Goal: Task Accomplishment & Management: Use online tool/utility

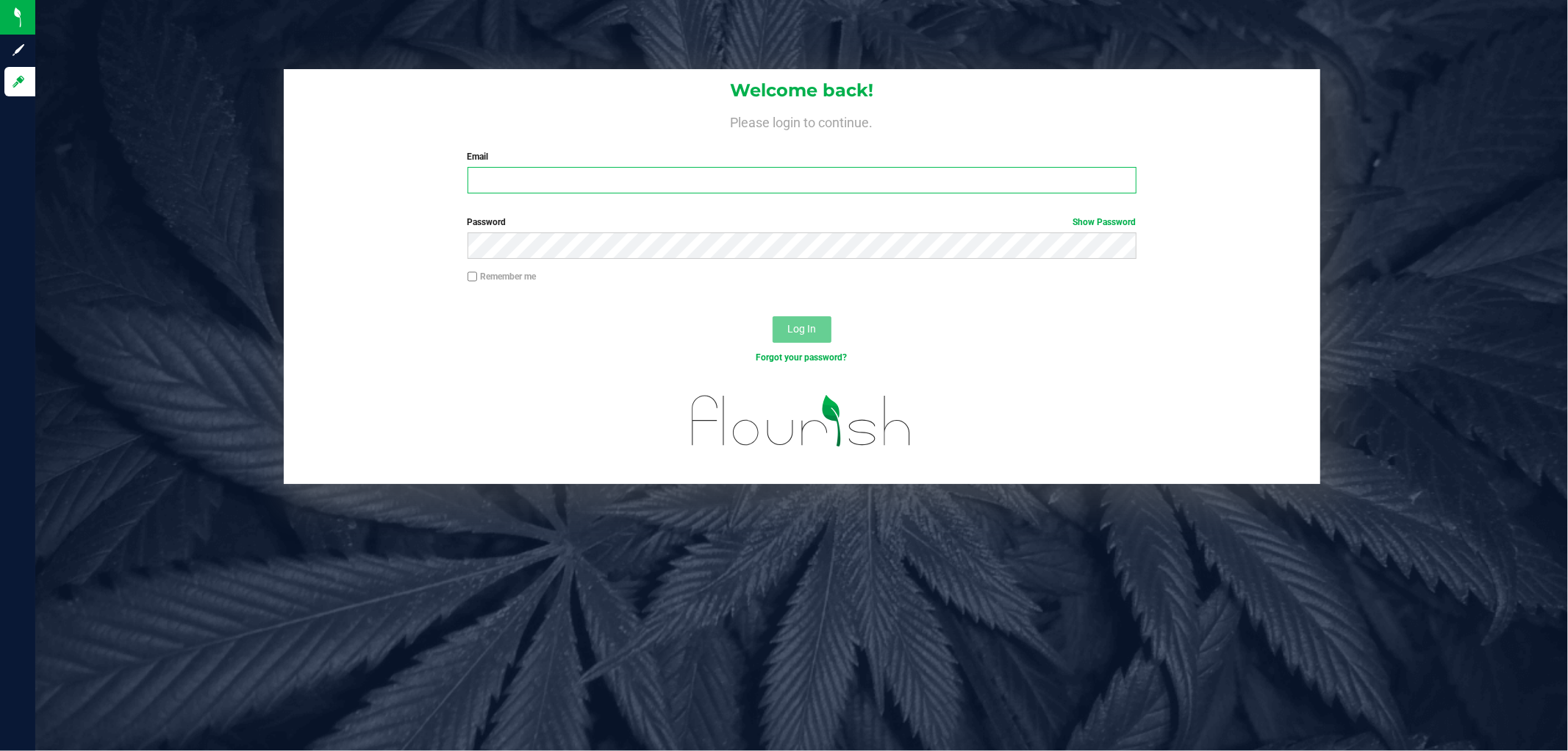
click at [753, 181] on input "Email" at bounding box center [802, 181] width 669 height 26
type input "[EMAIL_ADDRESS][DOMAIN_NAME]"
click at [772, 316] on button "Log In" at bounding box center [802, 329] width 59 height 26
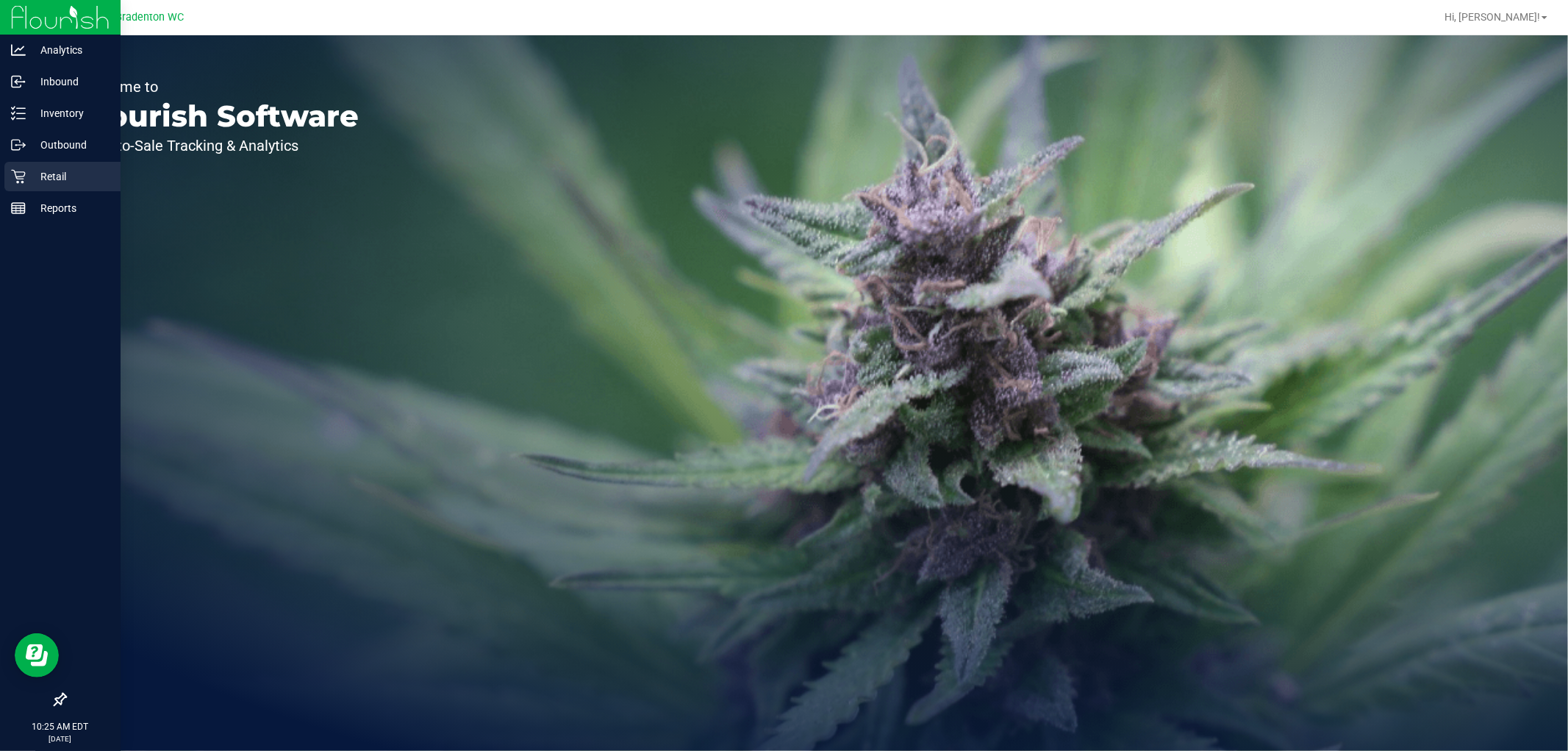
click at [28, 179] on p "Retail" at bounding box center [69, 176] width 88 height 18
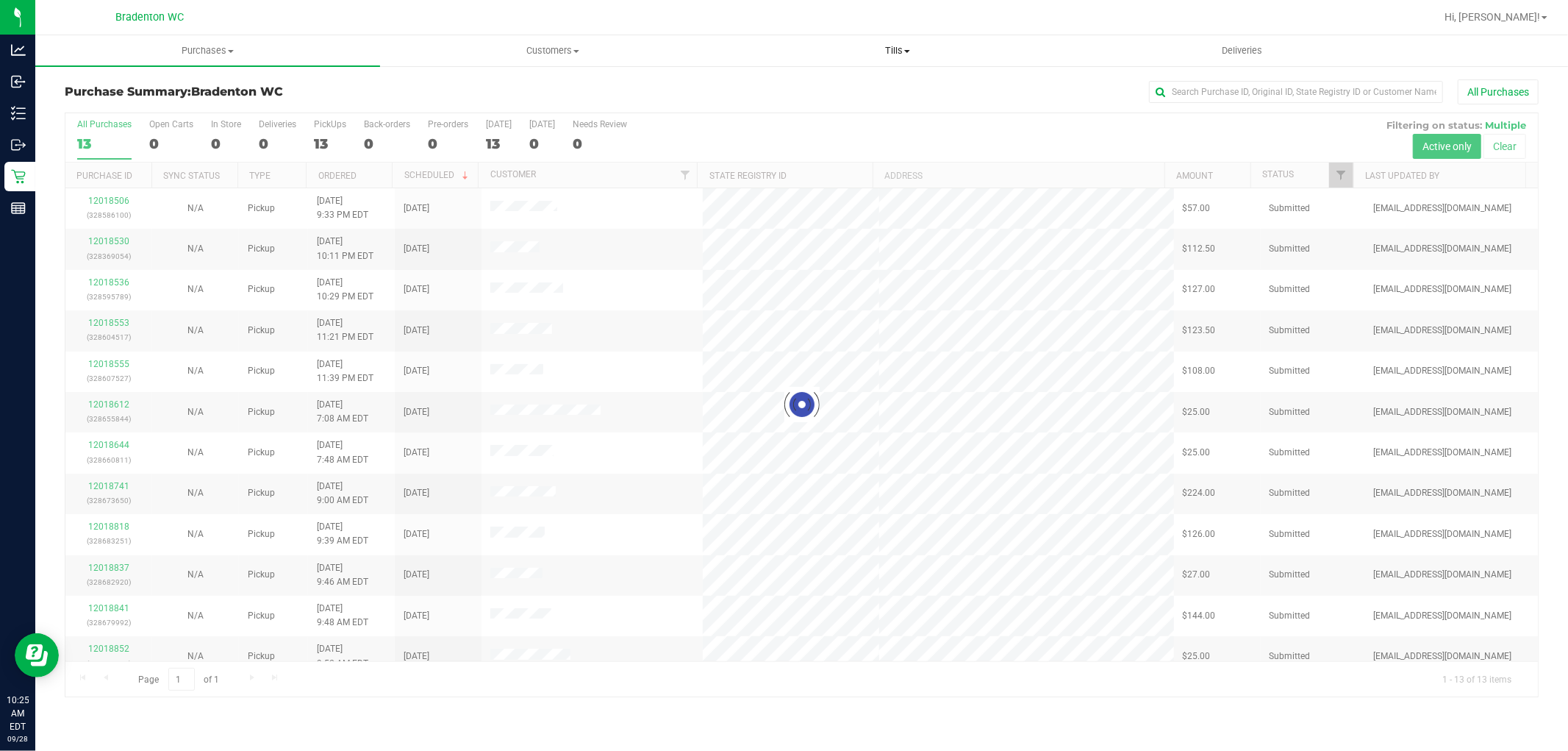
click at [892, 55] on span "Tills" at bounding box center [897, 51] width 343 height 13
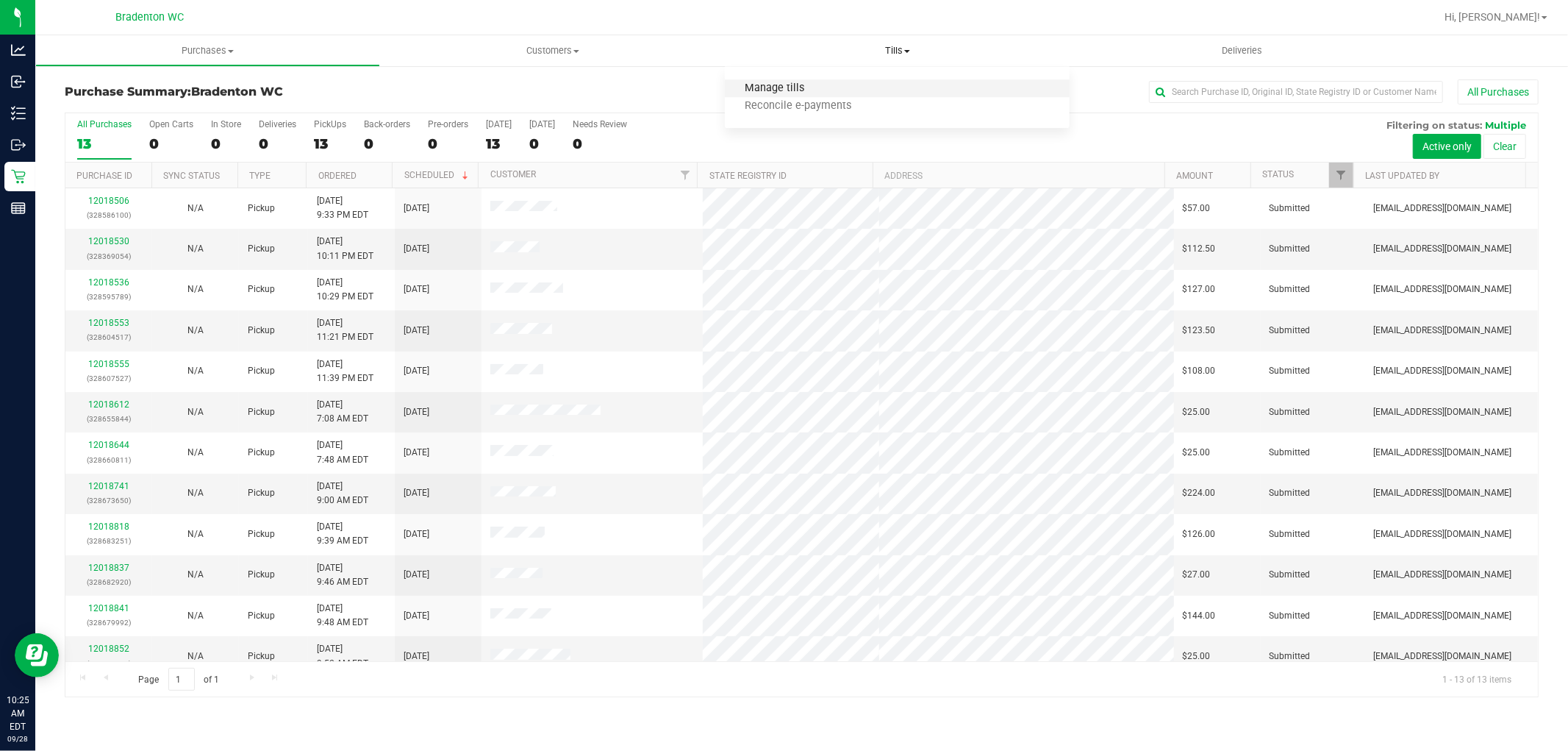
click at [767, 90] on span "Manage tills" at bounding box center [775, 89] width 100 height 12
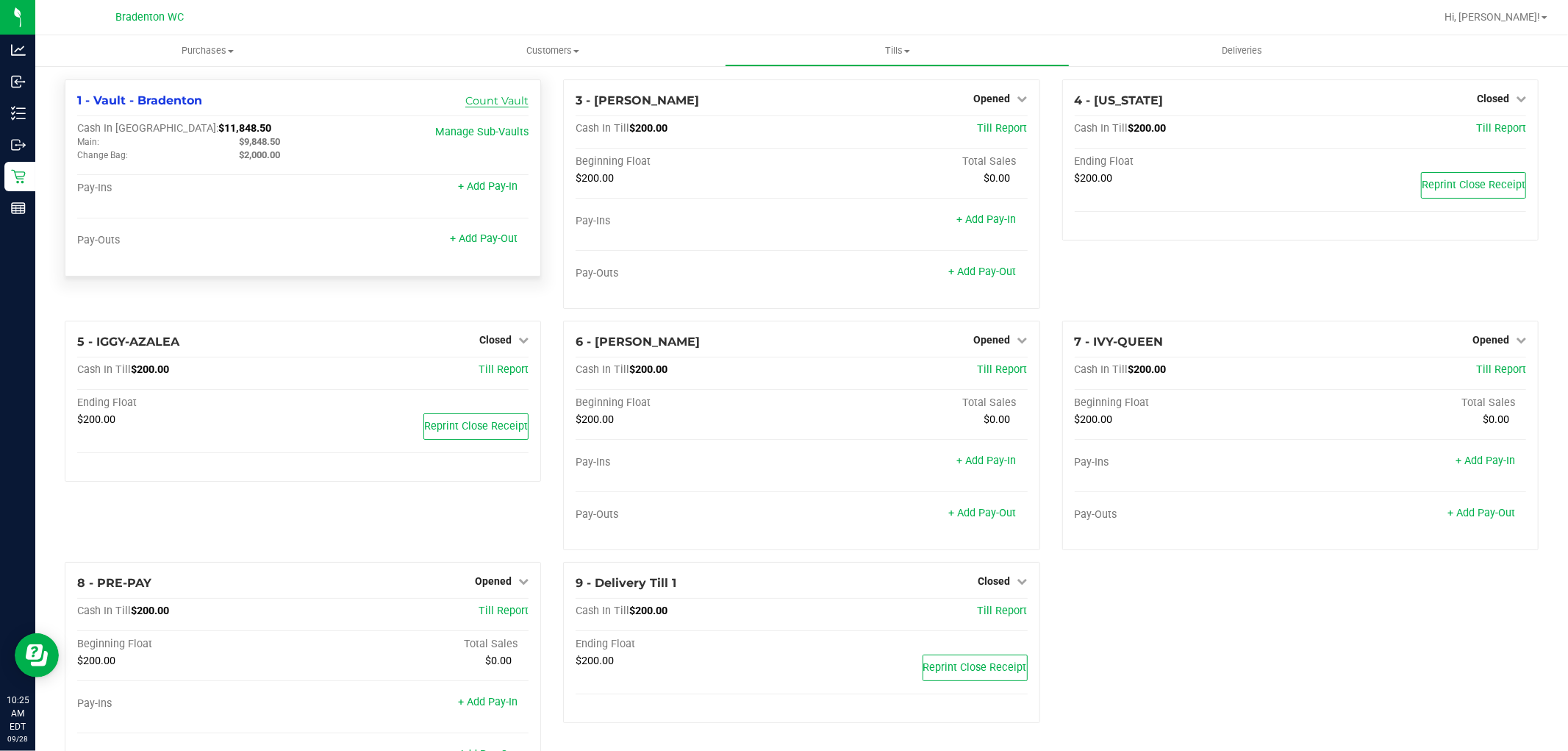
click at [495, 97] on link "Count Vault" at bounding box center [496, 100] width 63 height 13
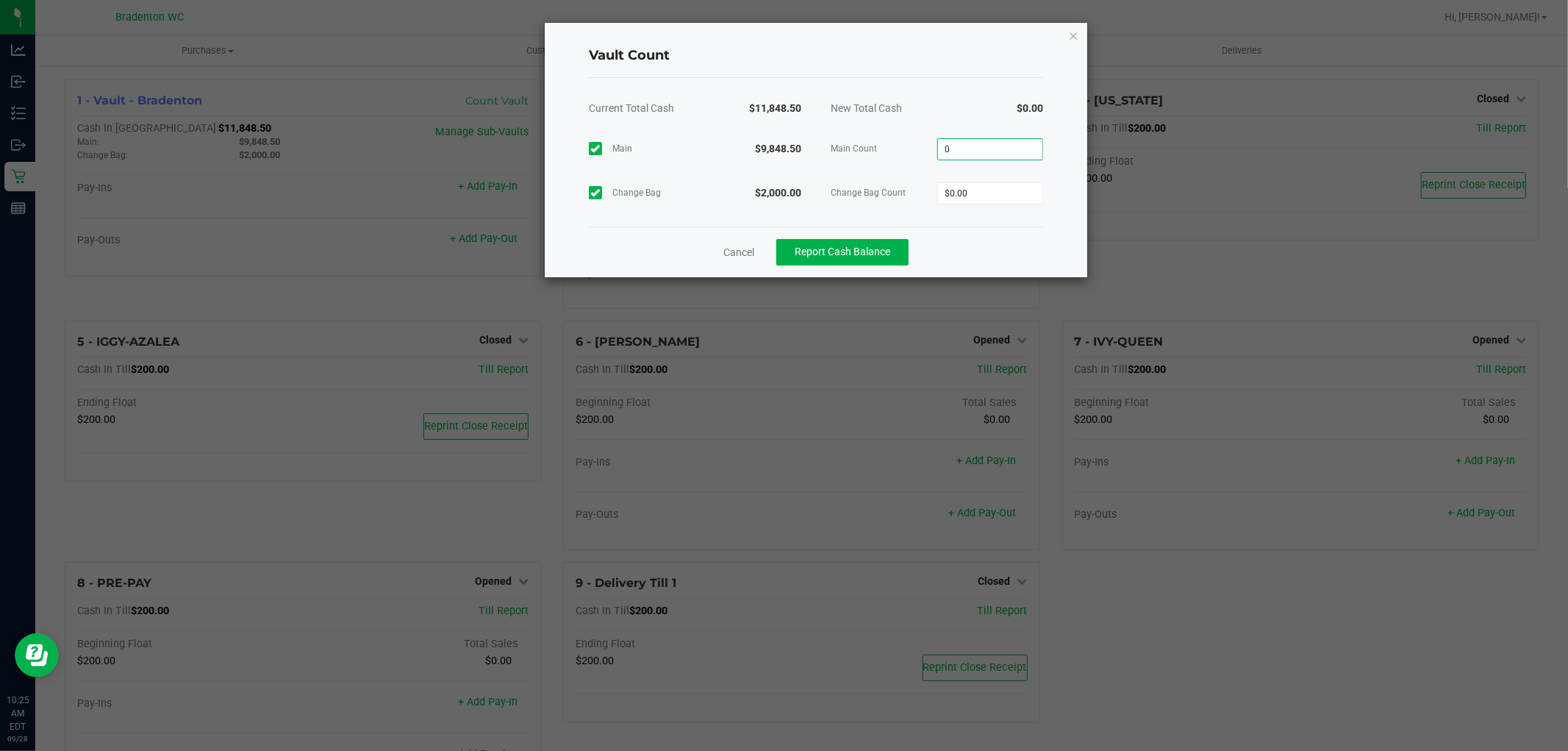
click at [1008, 153] on input "0" at bounding box center [990, 149] width 105 height 20
type input "$9,848.50"
click at [999, 188] on input "0" at bounding box center [990, 193] width 105 height 20
type input "$2,000.00"
click at [982, 223] on div "Current Total Cash $11,848.50 New Total Cash $11,848.50 Main $9,848.50 Main Cou…" at bounding box center [816, 152] width 454 height 149
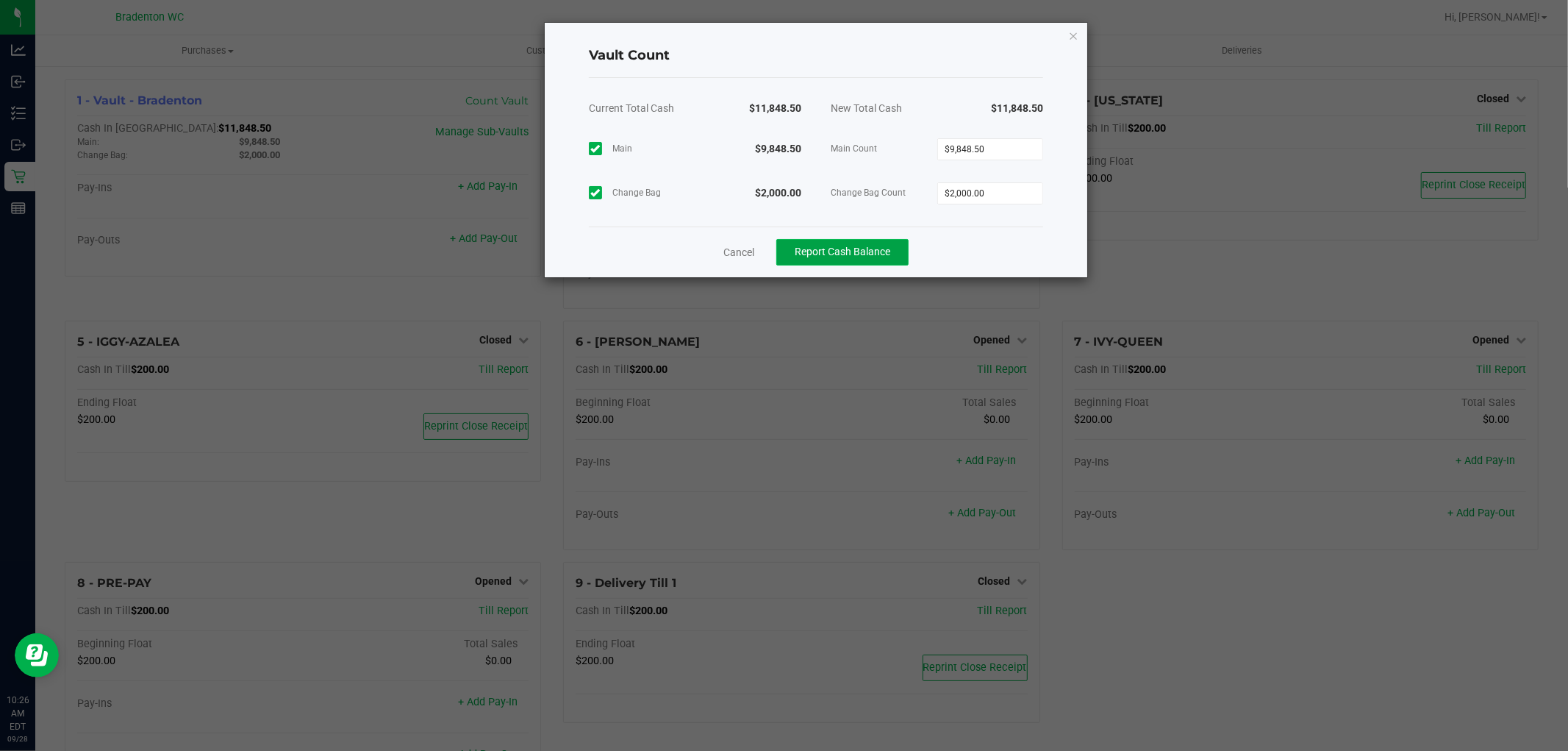
click at [860, 248] on span "Report Cash Balance" at bounding box center [842, 251] width 96 height 12
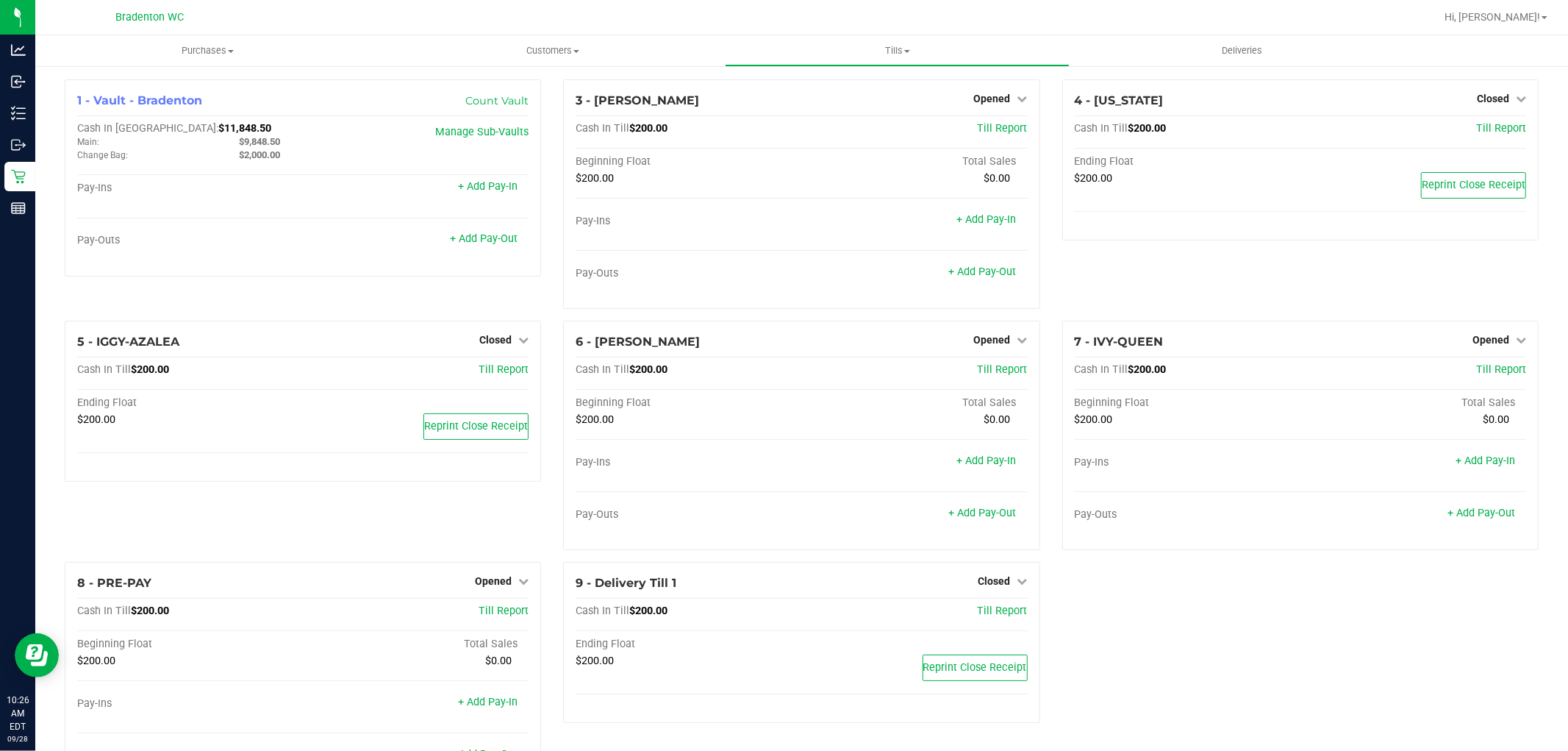
scroll to position [68, 0]
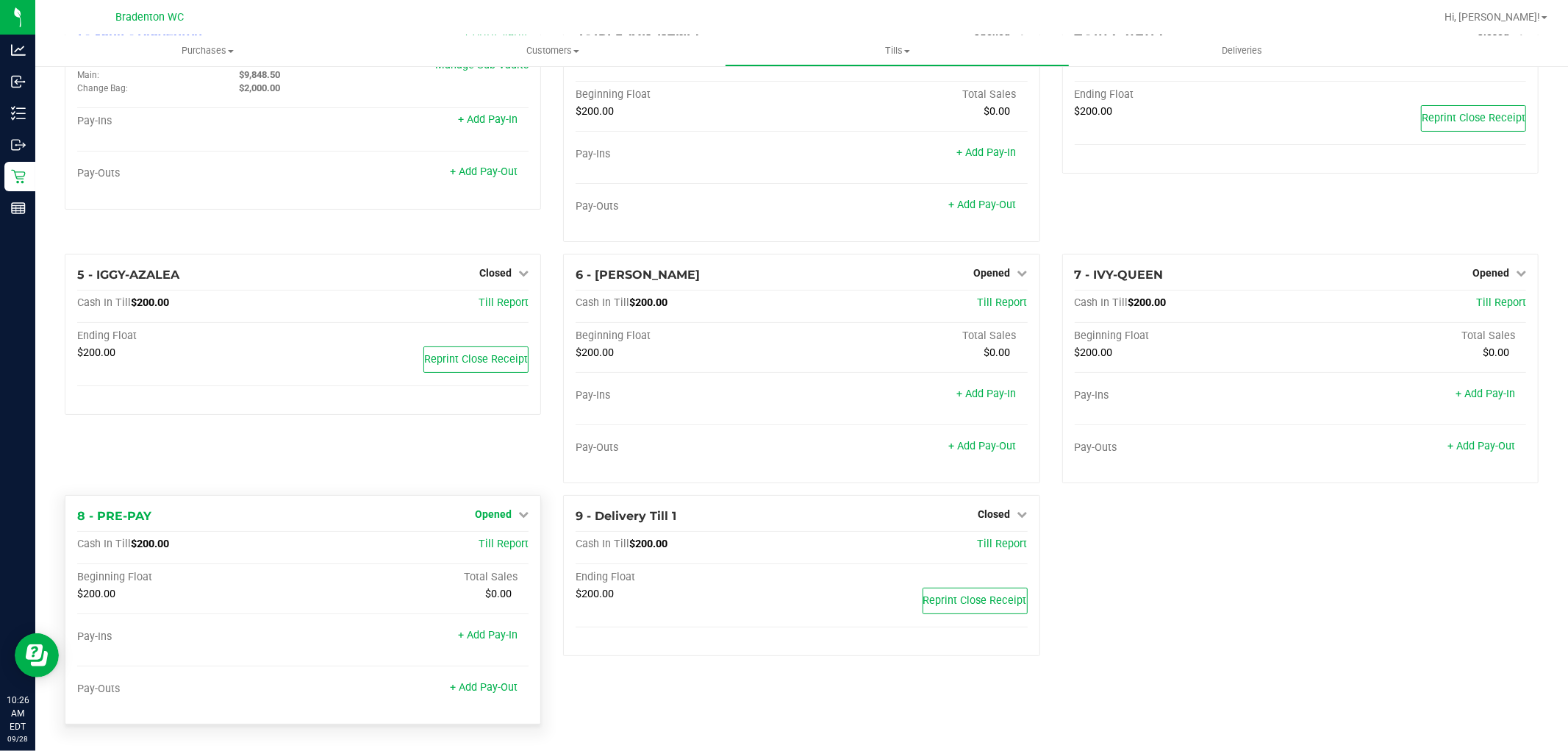
click at [518, 514] on icon at bounding box center [523, 514] width 10 height 10
click at [463, 440] on div "5 - IGGY-AZALEA Closed Open Till Cash In Till $200.00 Till Report Ending Float …" at bounding box center [303, 374] width 499 height 241
click at [738, 688] on div "9 - Delivery Till 1 Closed Open Till Cash In Till $200.00 Till Report Ending Fl…" at bounding box center [801, 616] width 499 height 241
drag, startPoint x: 408, startPoint y: 458, endPoint x: 400, endPoint y: 451, distance: 10.6
click at [406, 457] on div "5 - IGGY-AZALEA Closed Open Till Cash In Till $200.00 Till Report Ending Float …" at bounding box center [303, 374] width 499 height 241
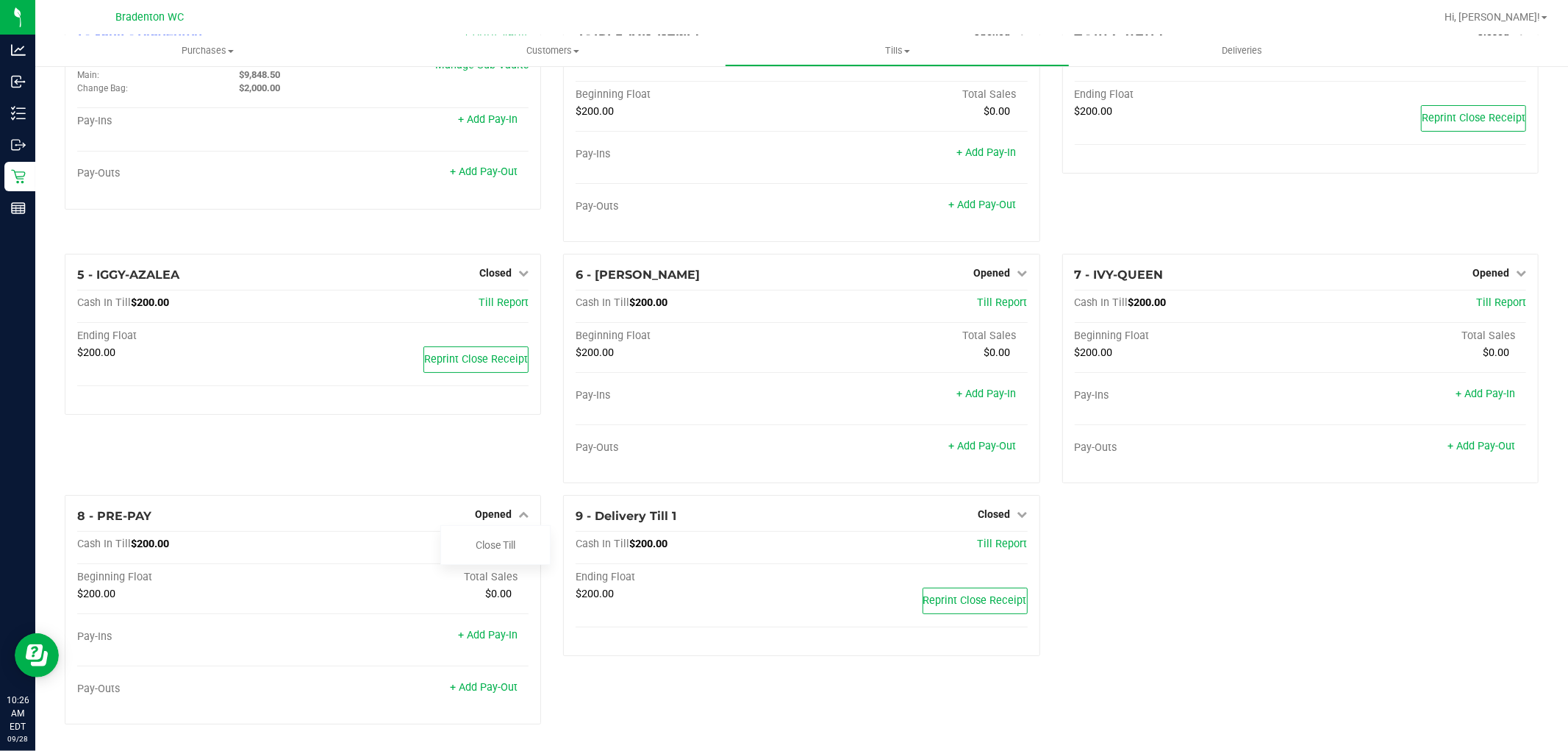
click at [1315, 541] on div "1 - Vault - Bradenton Count Vault Cash In Vault: $11,848.50 Main: $9,848.50 Cha…" at bounding box center [801, 374] width 1496 height 724
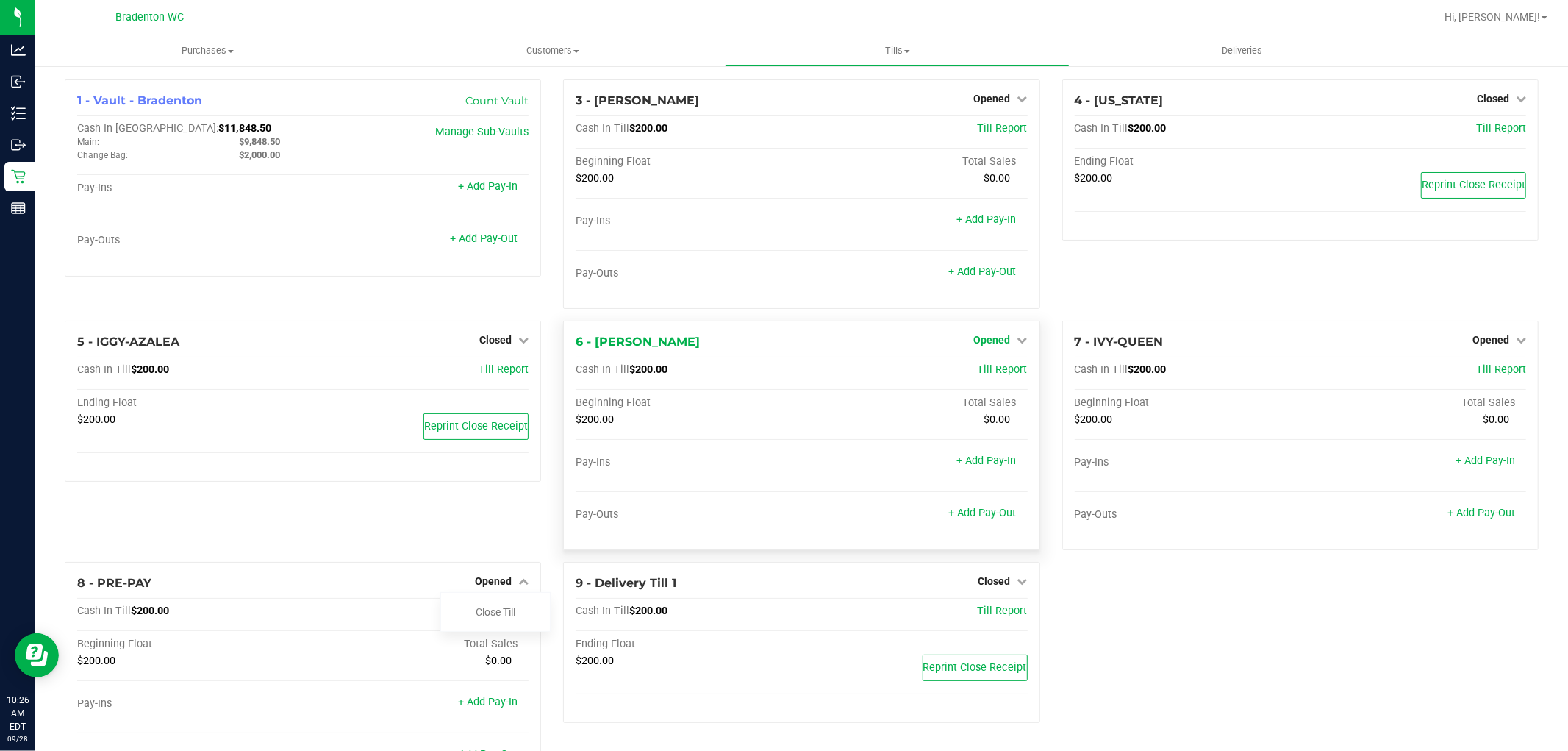
click at [995, 341] on span "Opened" at bounding box center [992, 339] width 37 height 12
click at [1118, 300] on div "4 - [US_STATE] Closed Open Till Cash In Till $200.00 Till Report Ending Float $…" at bounding box center [1300, 200] width 499 height 241
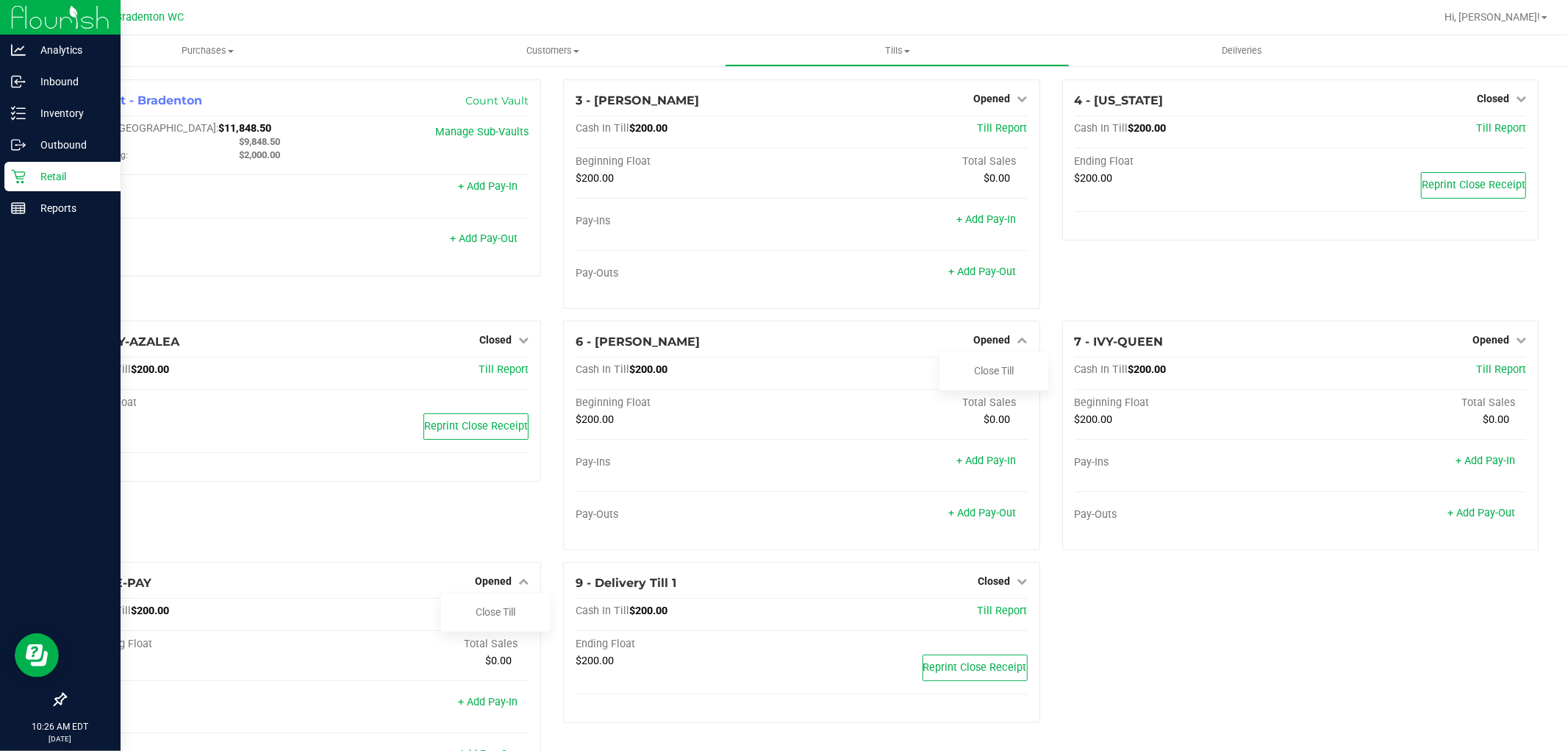
click at [23, 171] on icon at bounding box center [18, 177] width 14 height 14
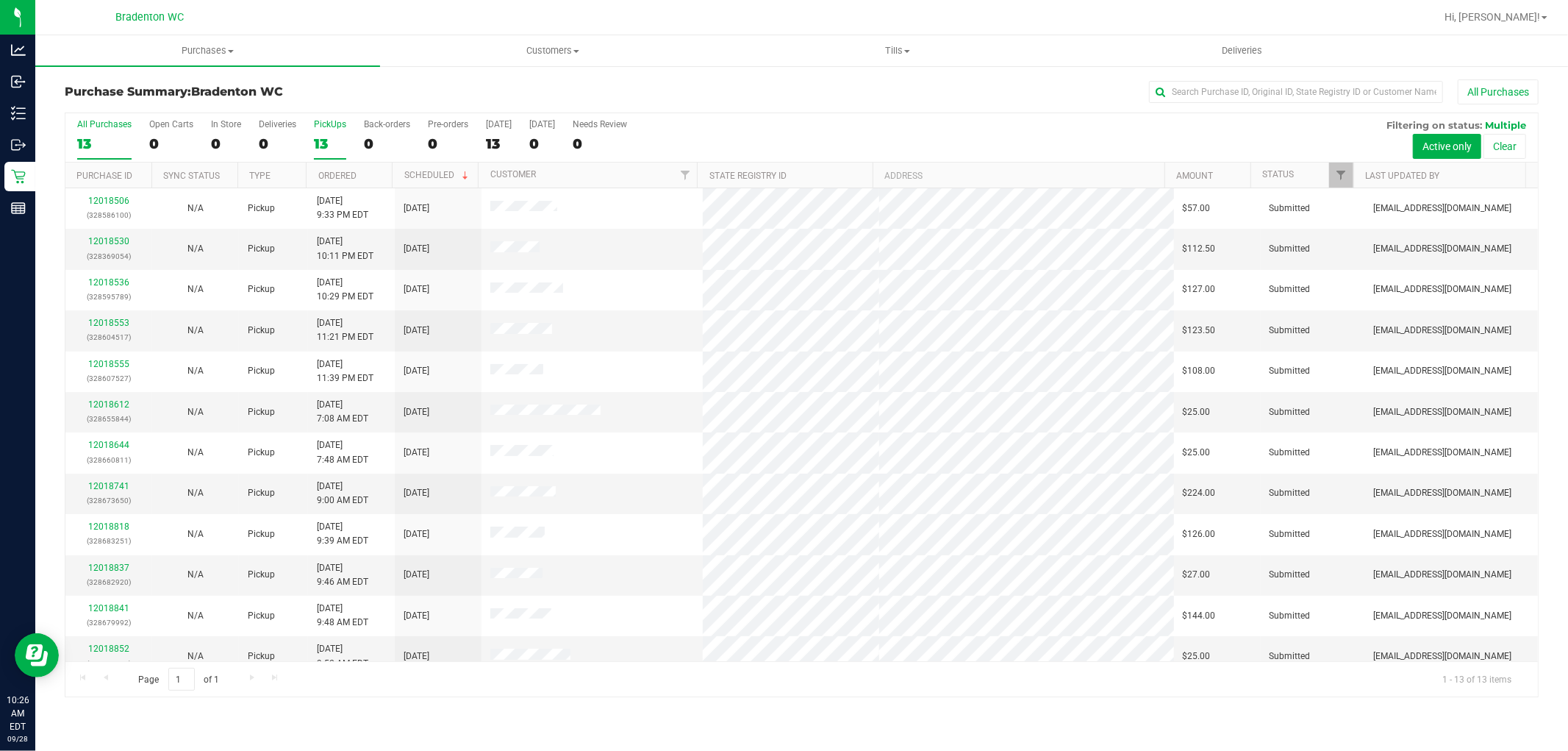
click at [320, 140] on div "13" at bounding box center [330, 144] width 33 height 17
click at [0, 0] on input "PickUps 13" at bounding box center [0, 0] width 0 height 0
click at [893, 49] on span "Tills" at bounding box center [897, 51] width 343 height 13
click at [799, 89] on span "Manage tills" at bounding box center [775, 89] width 100 height 12
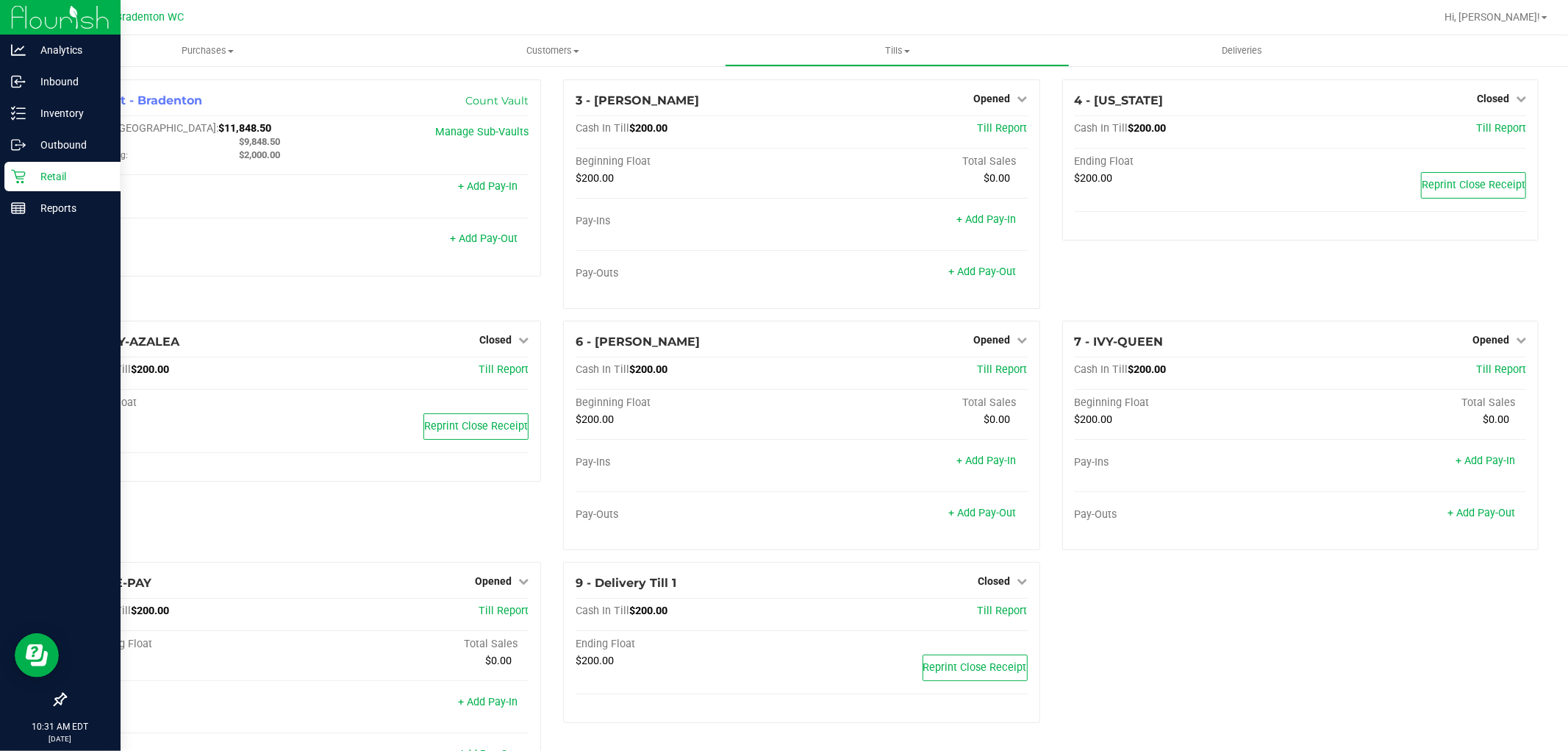
click at [17, 171] on icon at bounding box center [18, 177] width 14 height 14
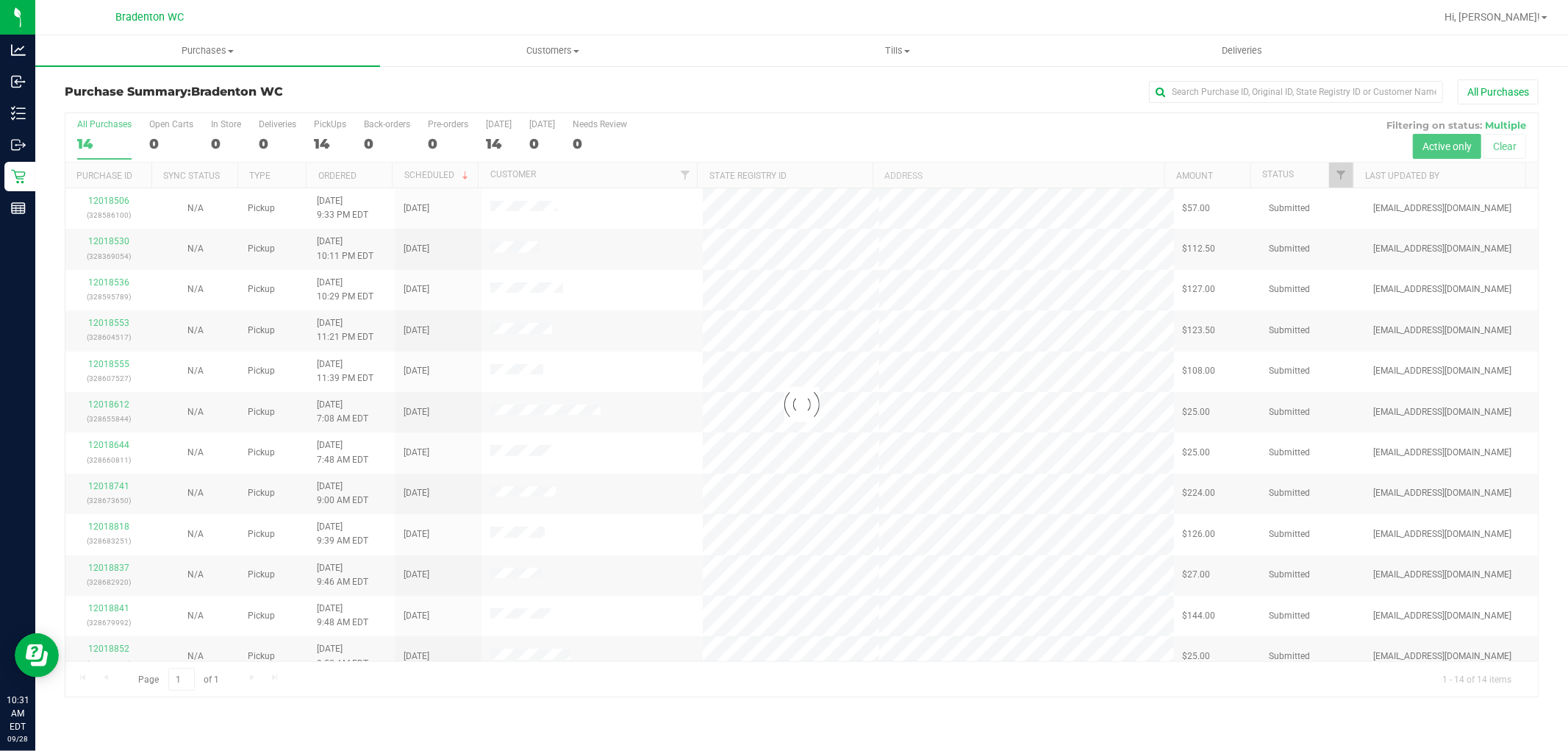
click at [328, 138] on div at bounding box center [801, 405] width 1472 height 583
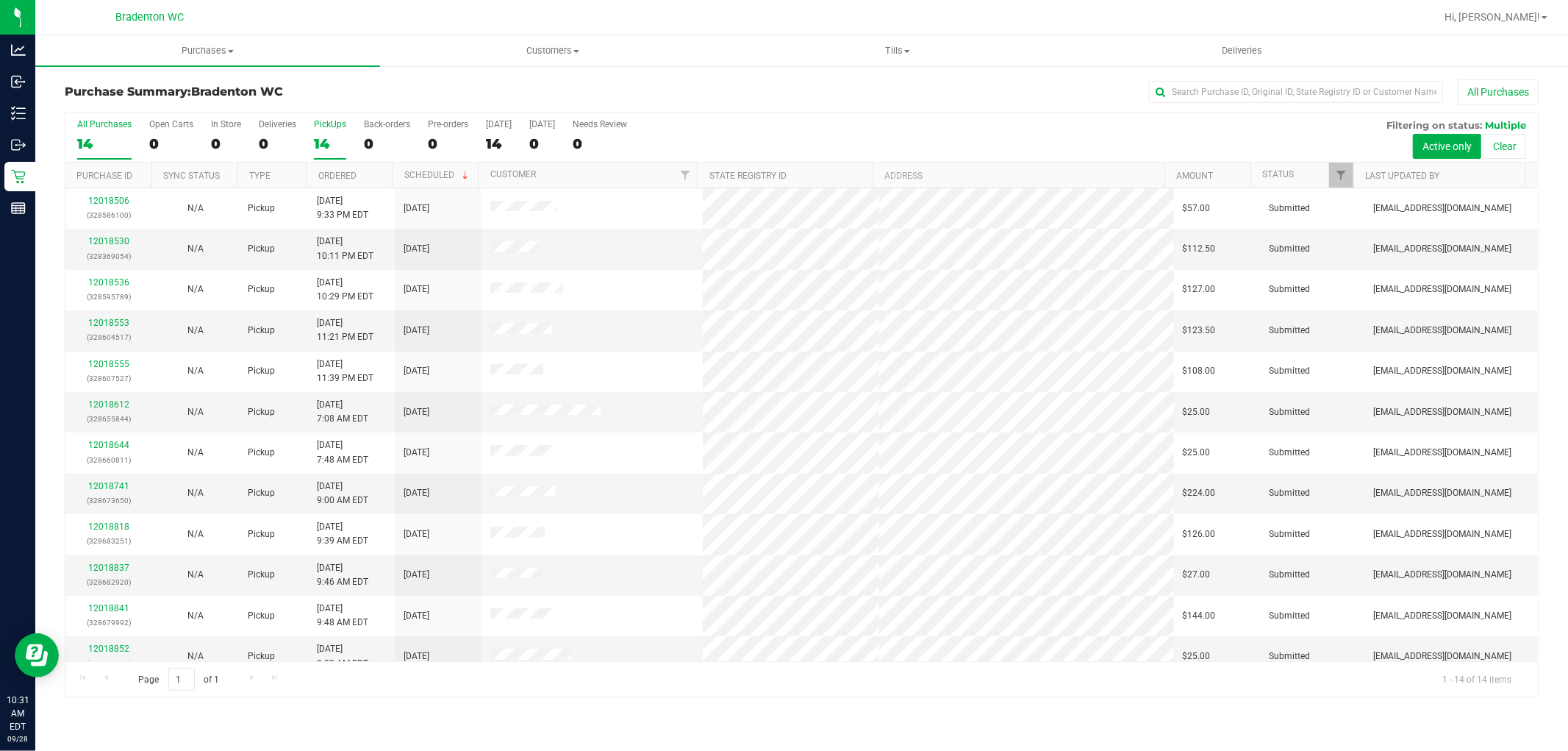
click at [320, 146] on div "14" at bounding box center [330, 144] width 33 height 17
click at [0, 0] on input "PickUps 14" at bounding box center [0, 0] width 0 height 0
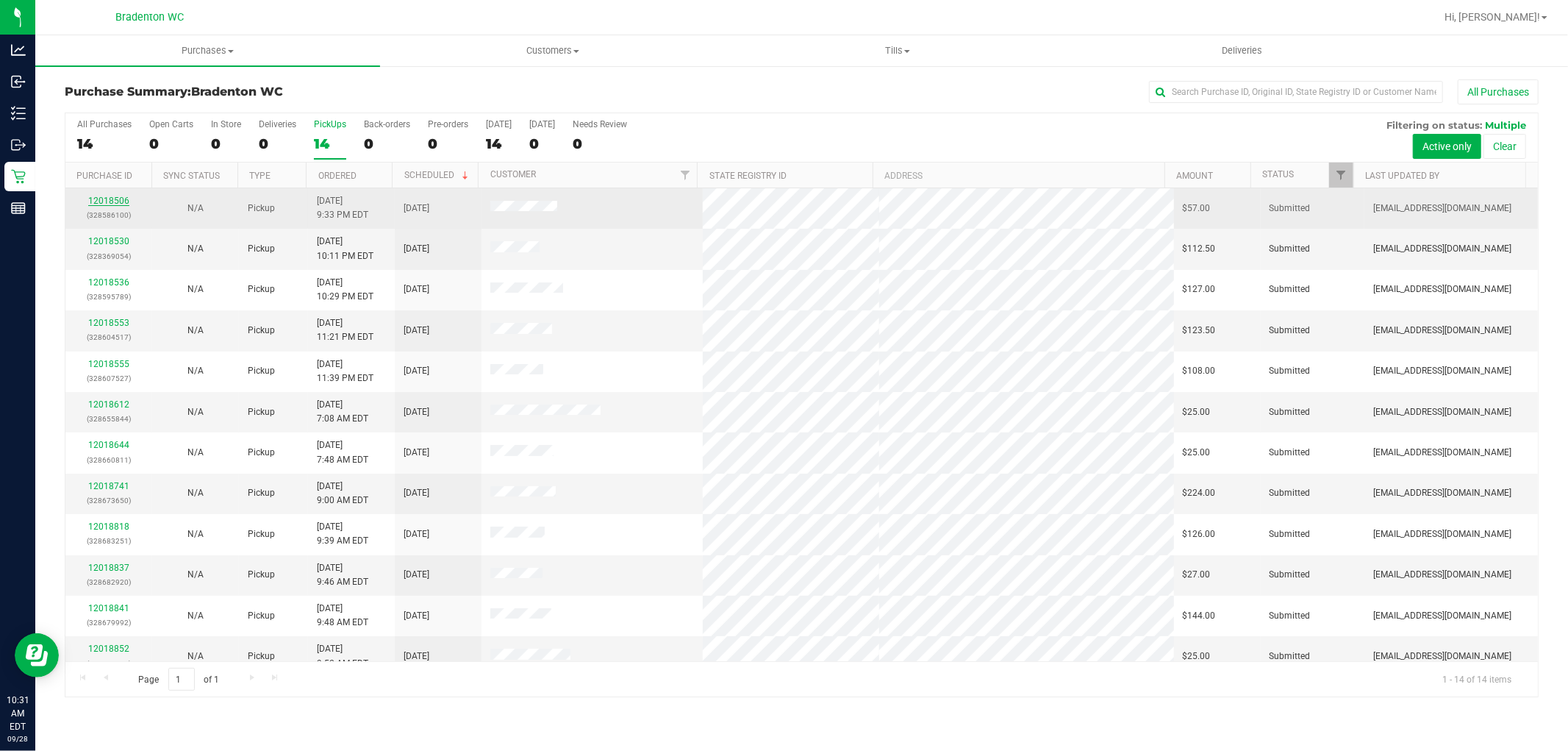
click at [94, 198] on link "12018506" at bounding box center [108, 200] width 41 height 10
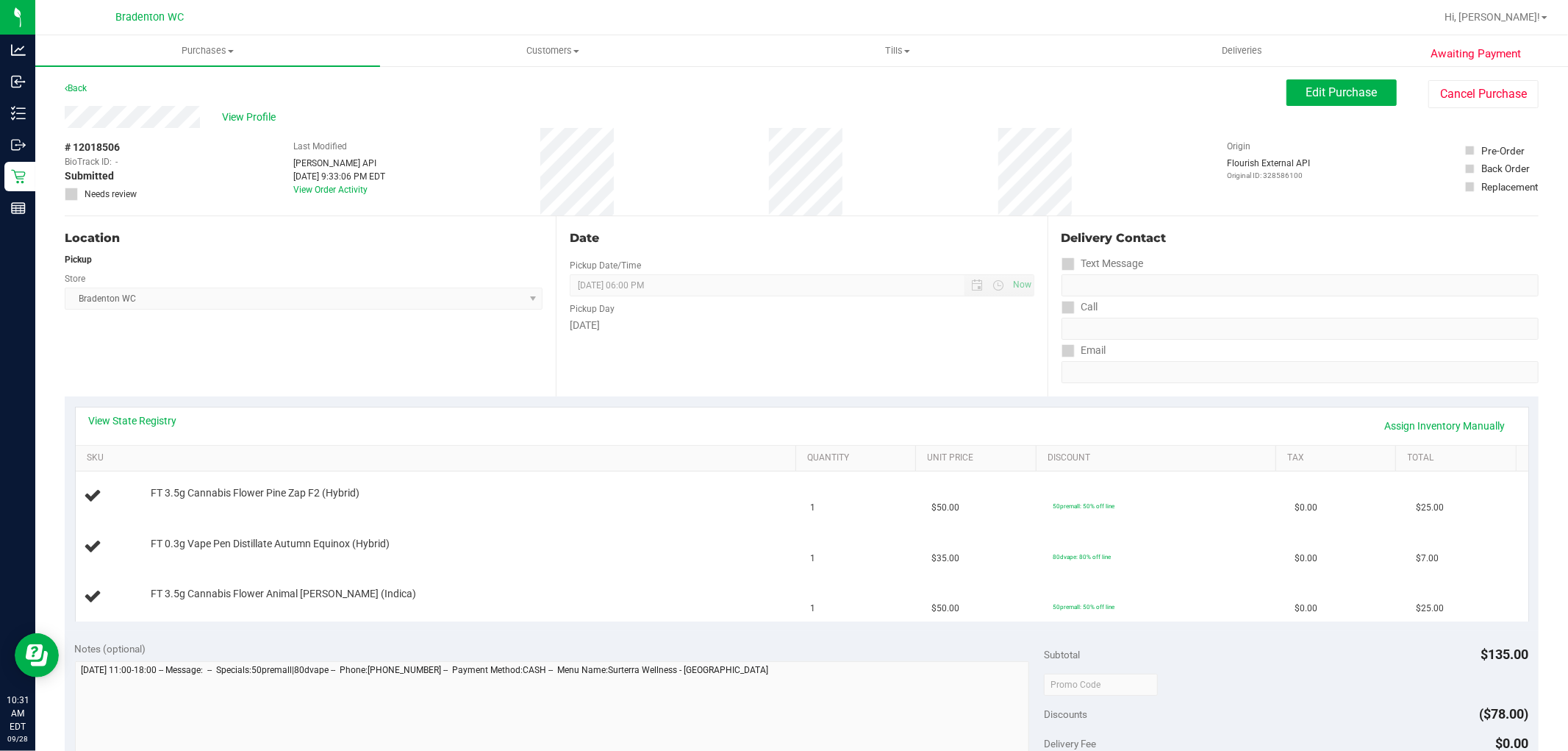
scroll to position [518, 0]
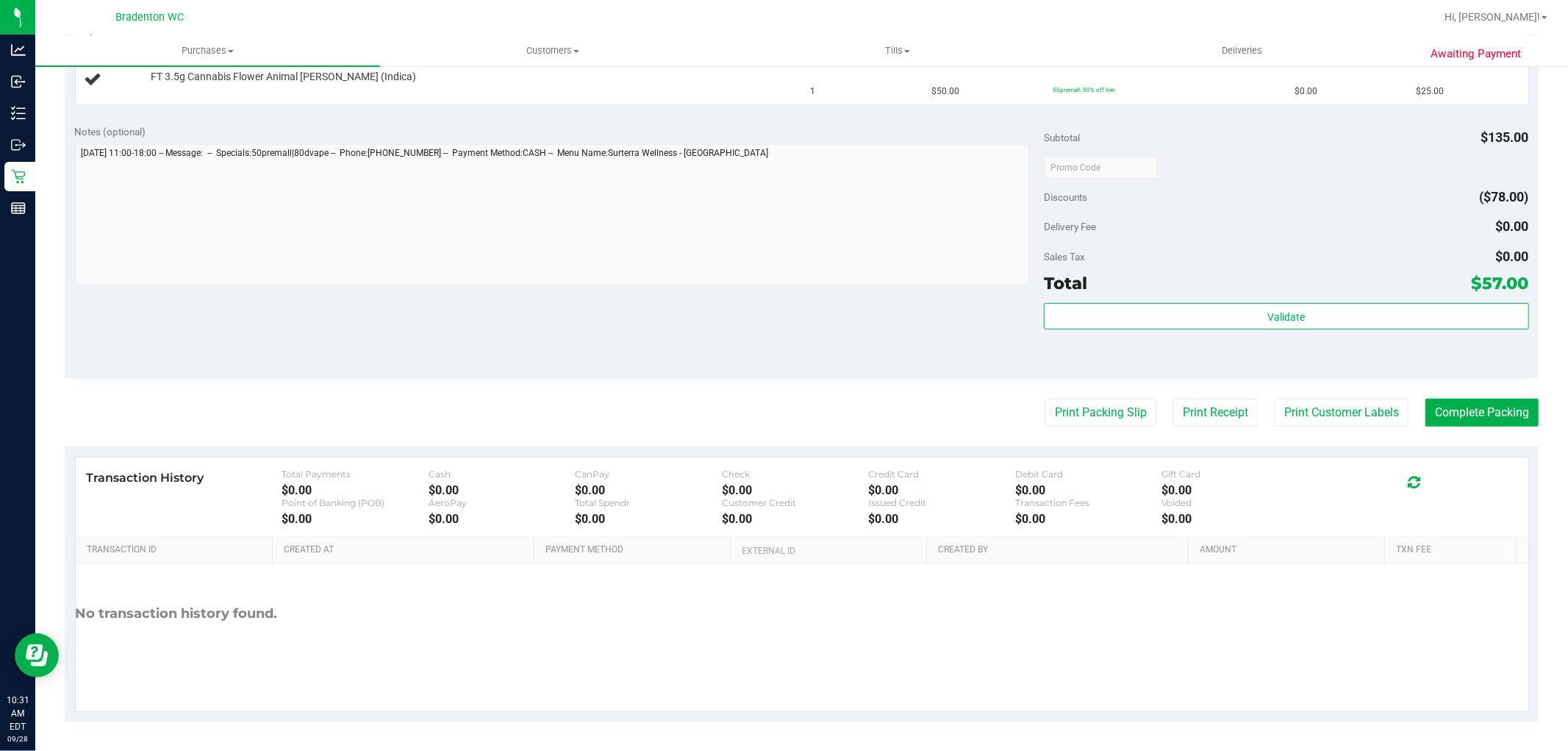
click at [1088, 427] on purchase-details "Back Edit Purchase Cancel Purchase View Profile # 12018506 BioTrack ID: - Submi…" at bounding box center [801, 142] width 1474 height 1159
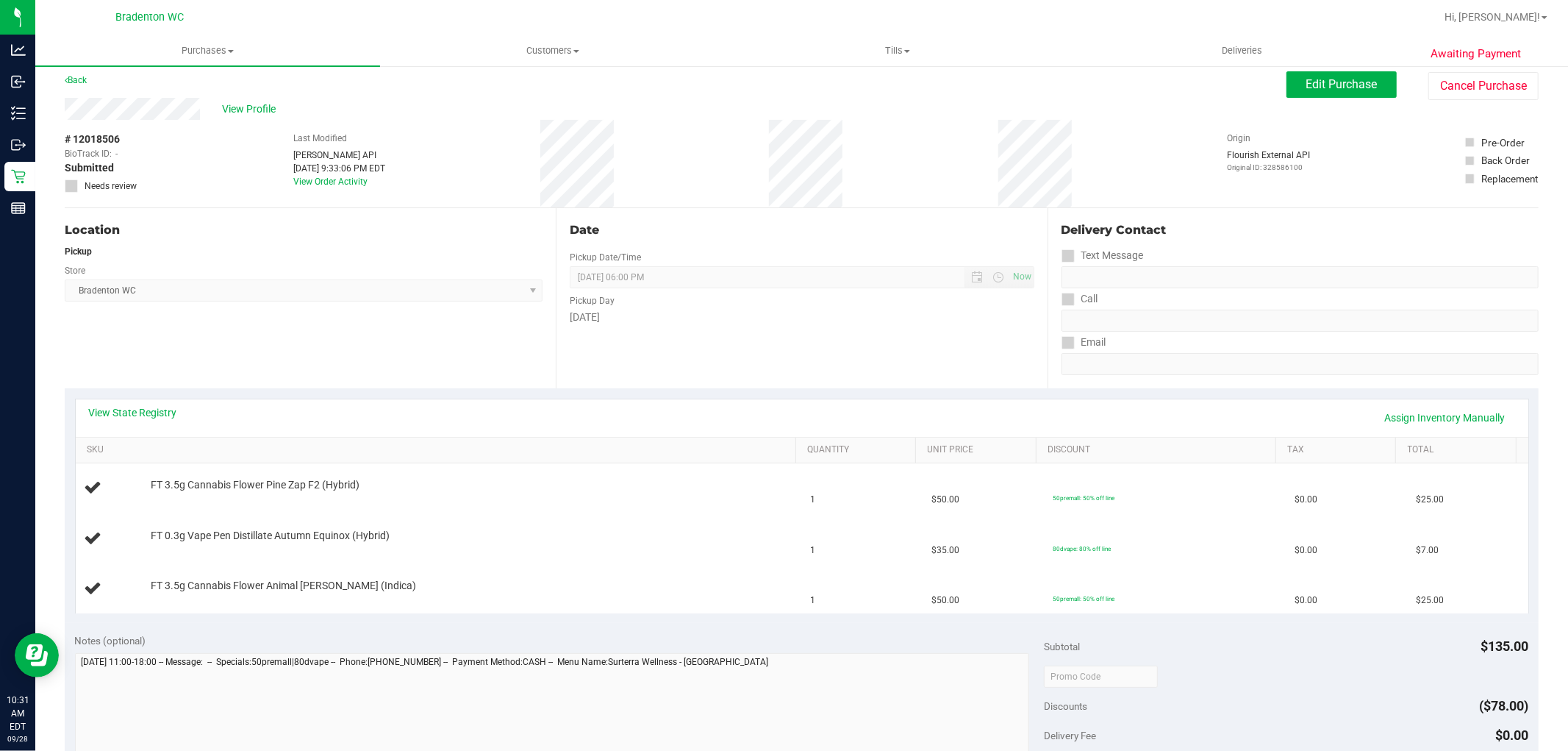
scroll to position [0, 0]
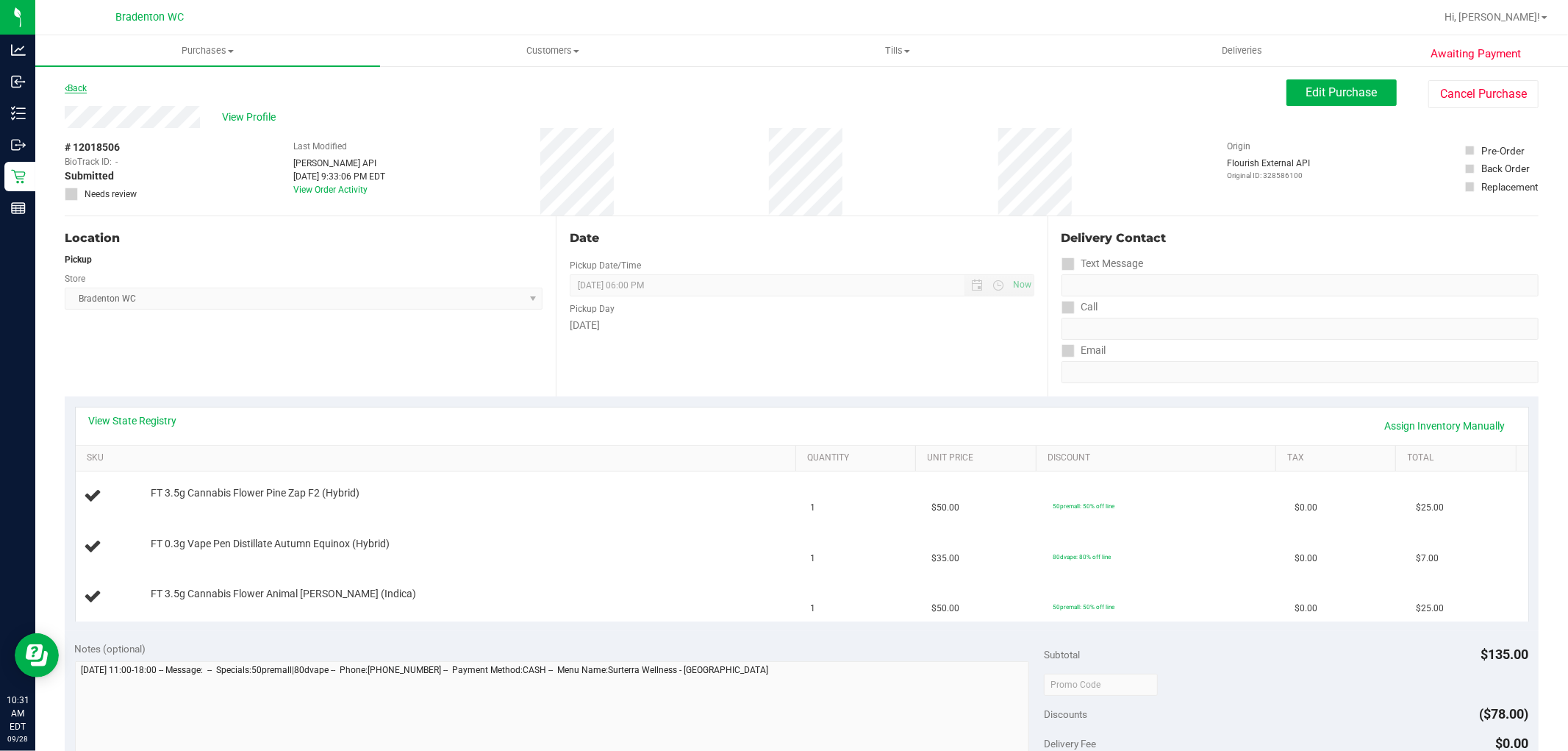
click at [77, 90] on link "Back" at bounding box center [75, 88] width 22 height 10
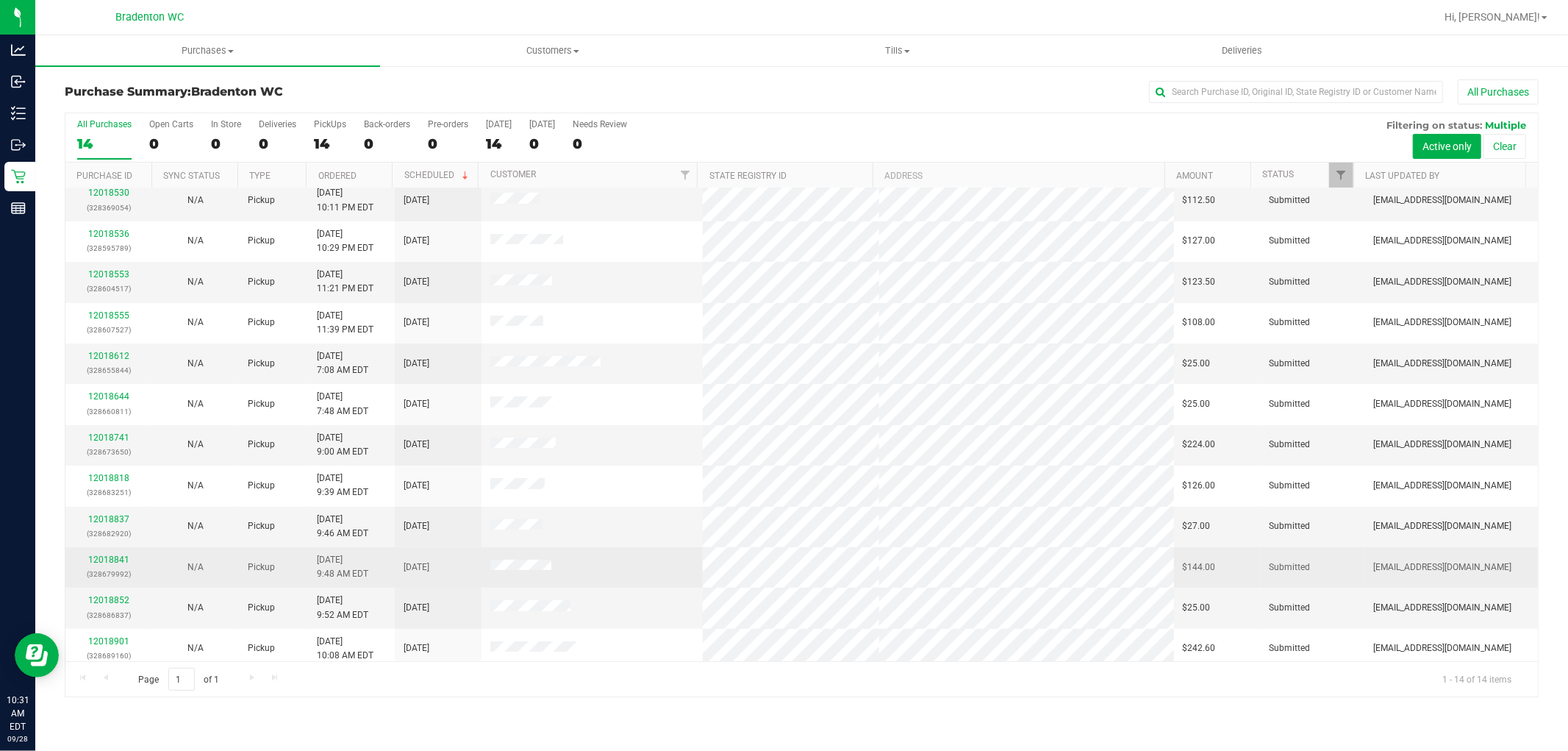
scroll to position [97, 0]
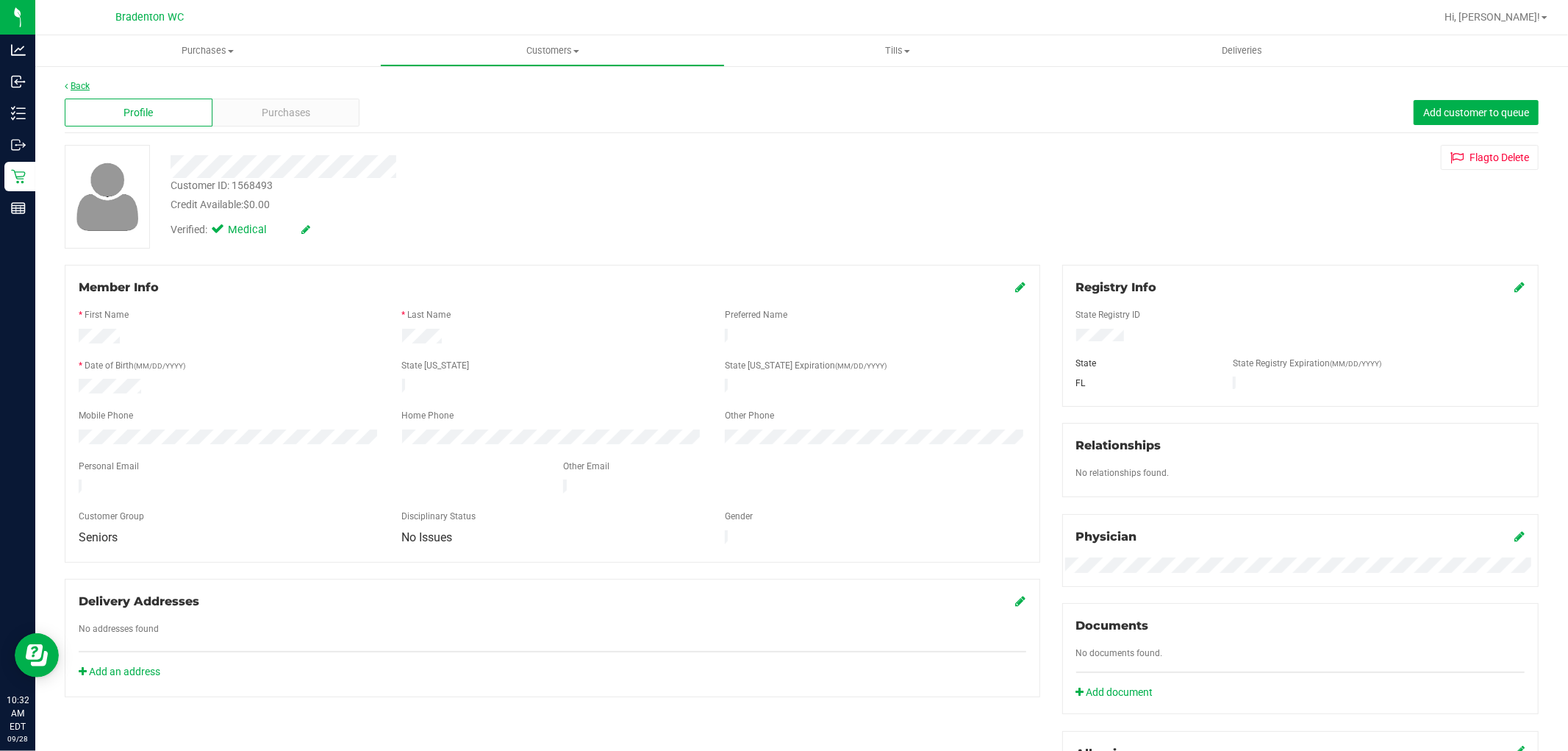
click at [79, 81] on link "Back" at bounding box center [77, 86] width 25 height 10
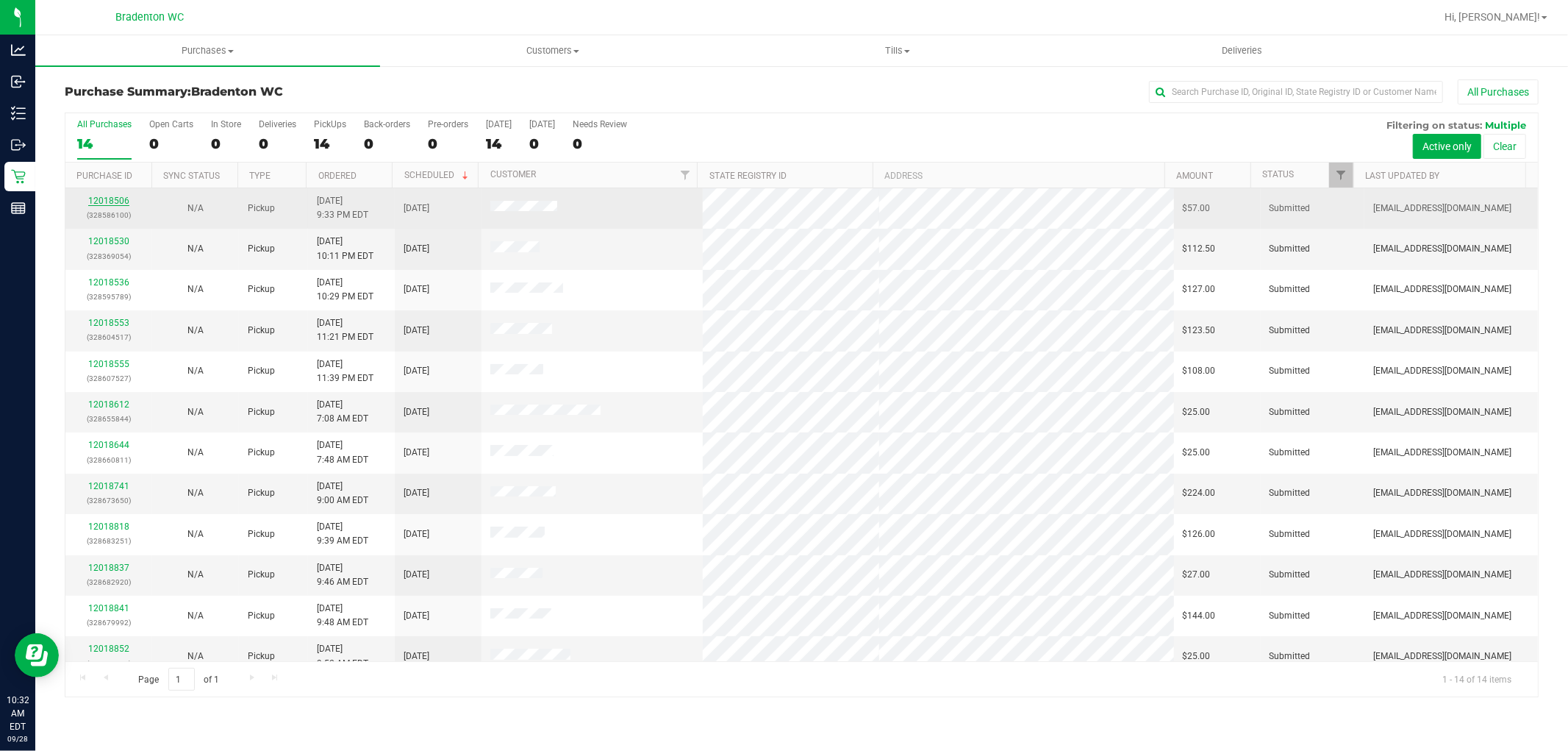
click at [112, 197] on link "12018506" at bounding box center [108, 200] width 41 height 10
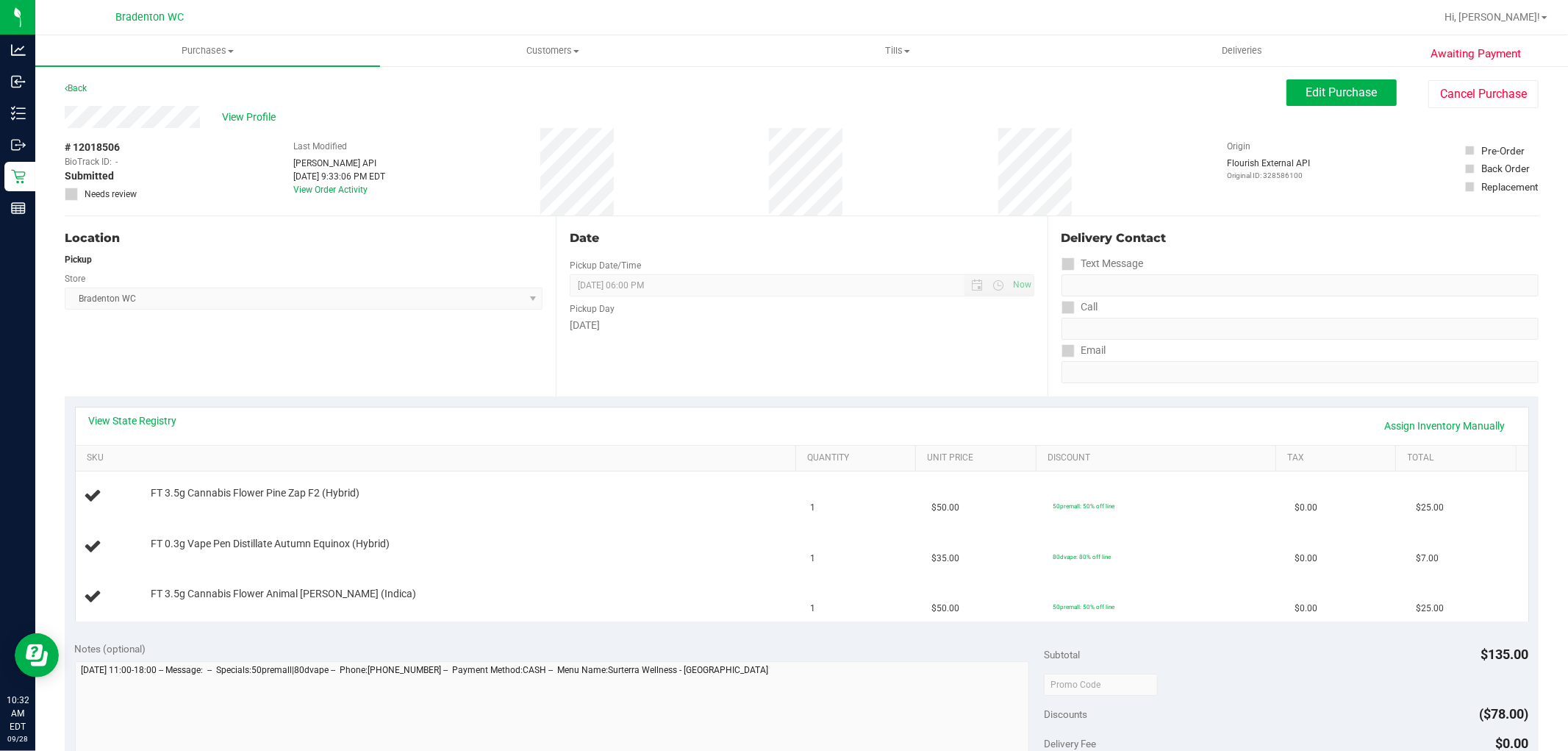
click at [79, 75] on div "Awaiting Payment Back Edit Purchase Cancel Purchase View Profile # 12018506 Bio…" at bounding box center [801, 666] width 1532 height 1203
click at [79, 88] on link "Back" at bounding box center [75, 88] width 22 height 10
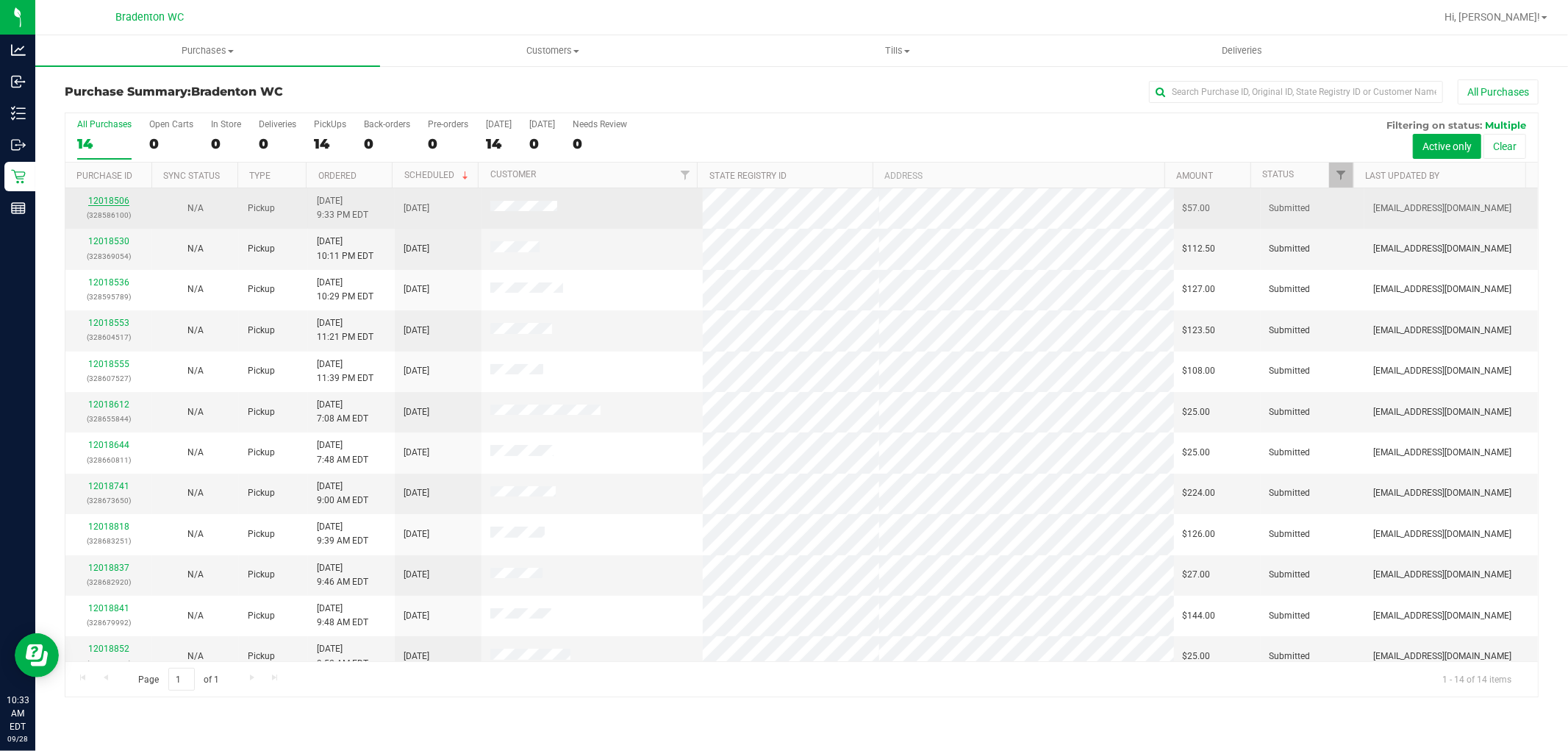
click at [96, 194] on div "12018506 (328586100)" at bounding box center [108, 208] width 69 height 28
click at [99, 203] on link "12018506" at bounding box center [108, 200] width 41 height 10
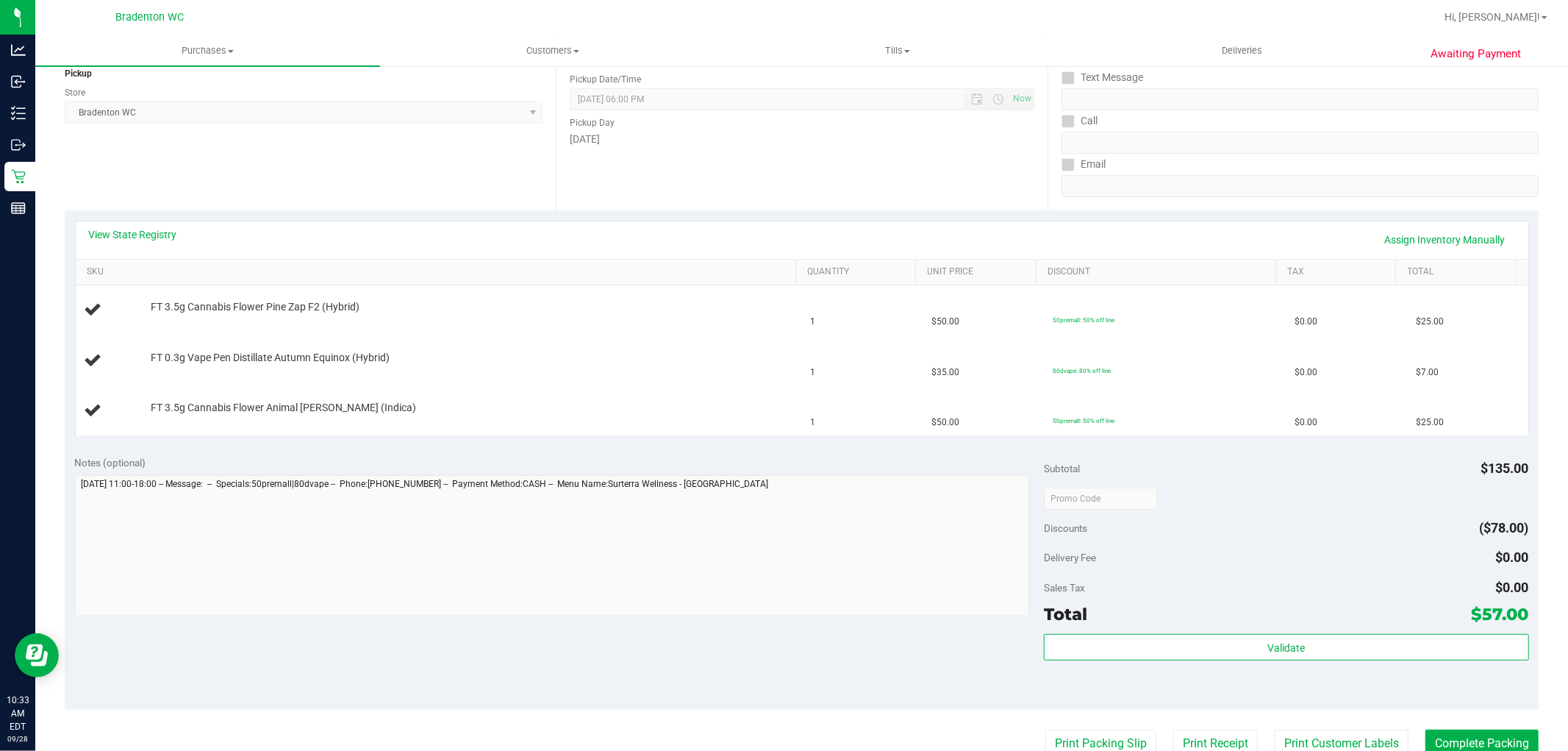
scroll to position [408, 0]
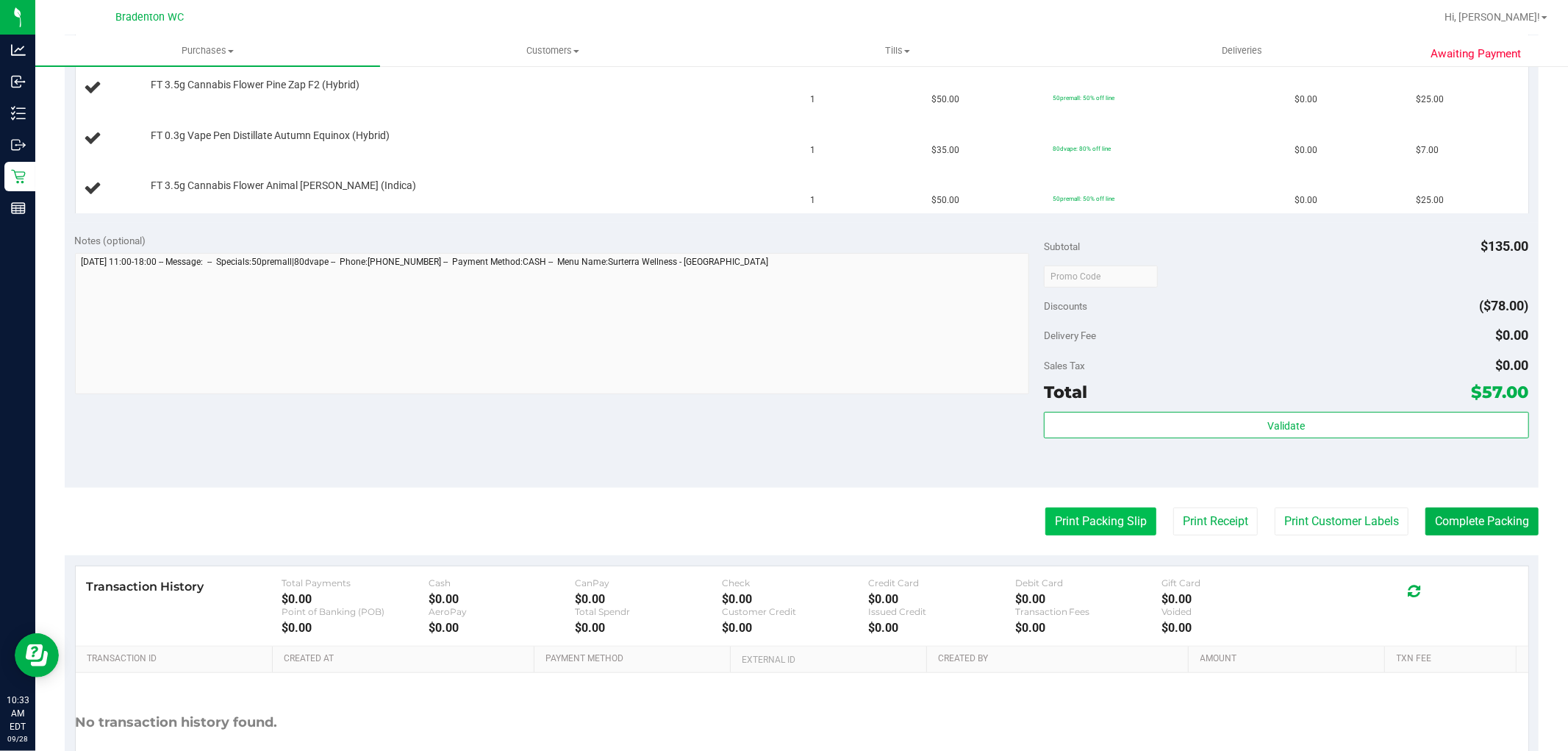
click at [1053, 526] on button "Print Packing Slip" at bounding box center [1101, 521] width 111 height 28
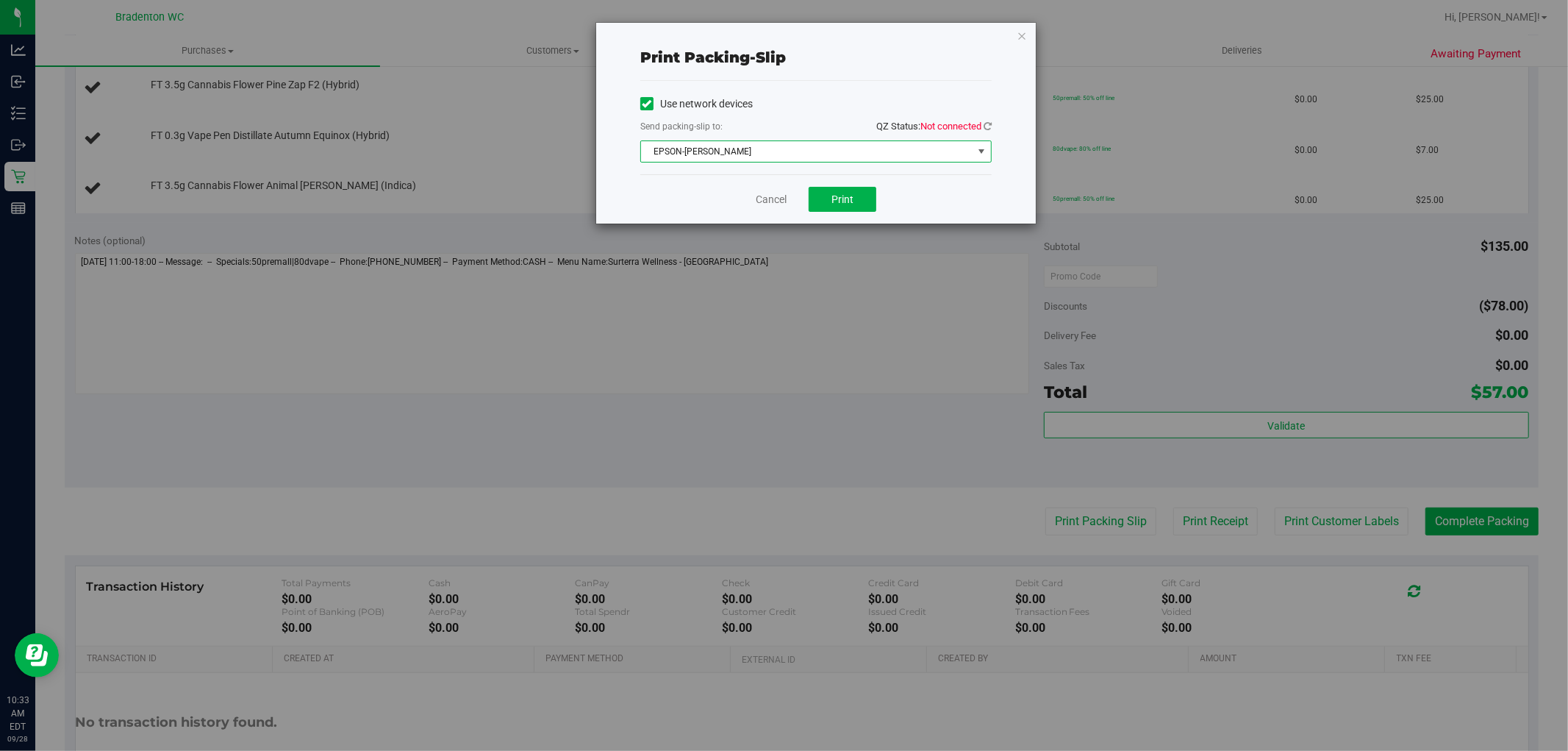
click at [813, 163] on span "EPSON-[PERSON_NAME]" at bounding box center [816, 151] width 352 height 22
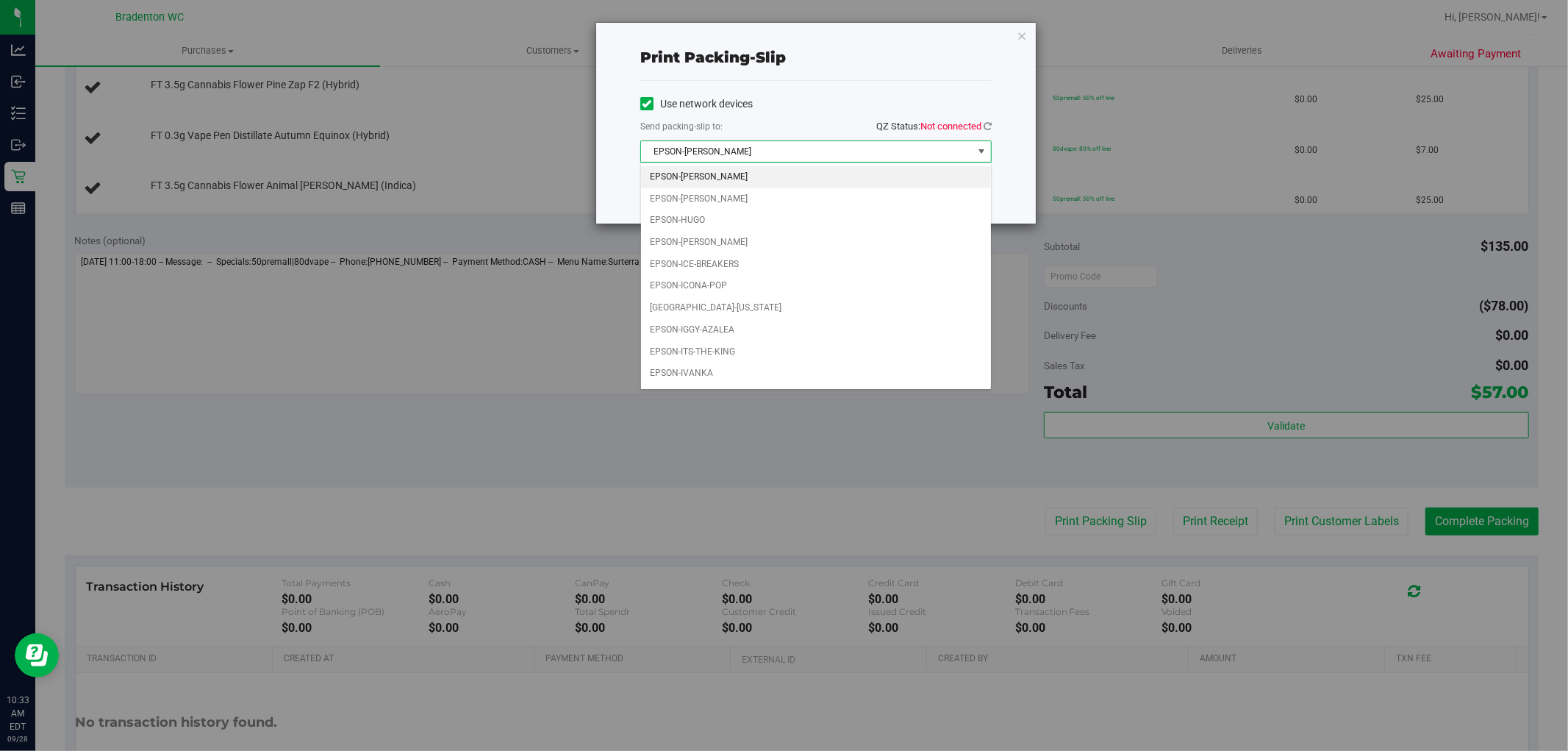
click at [760, 126] on div "Send packing-slip to: QZ Status: Not connected" at bounding box center [816, 128] width 352 height 19
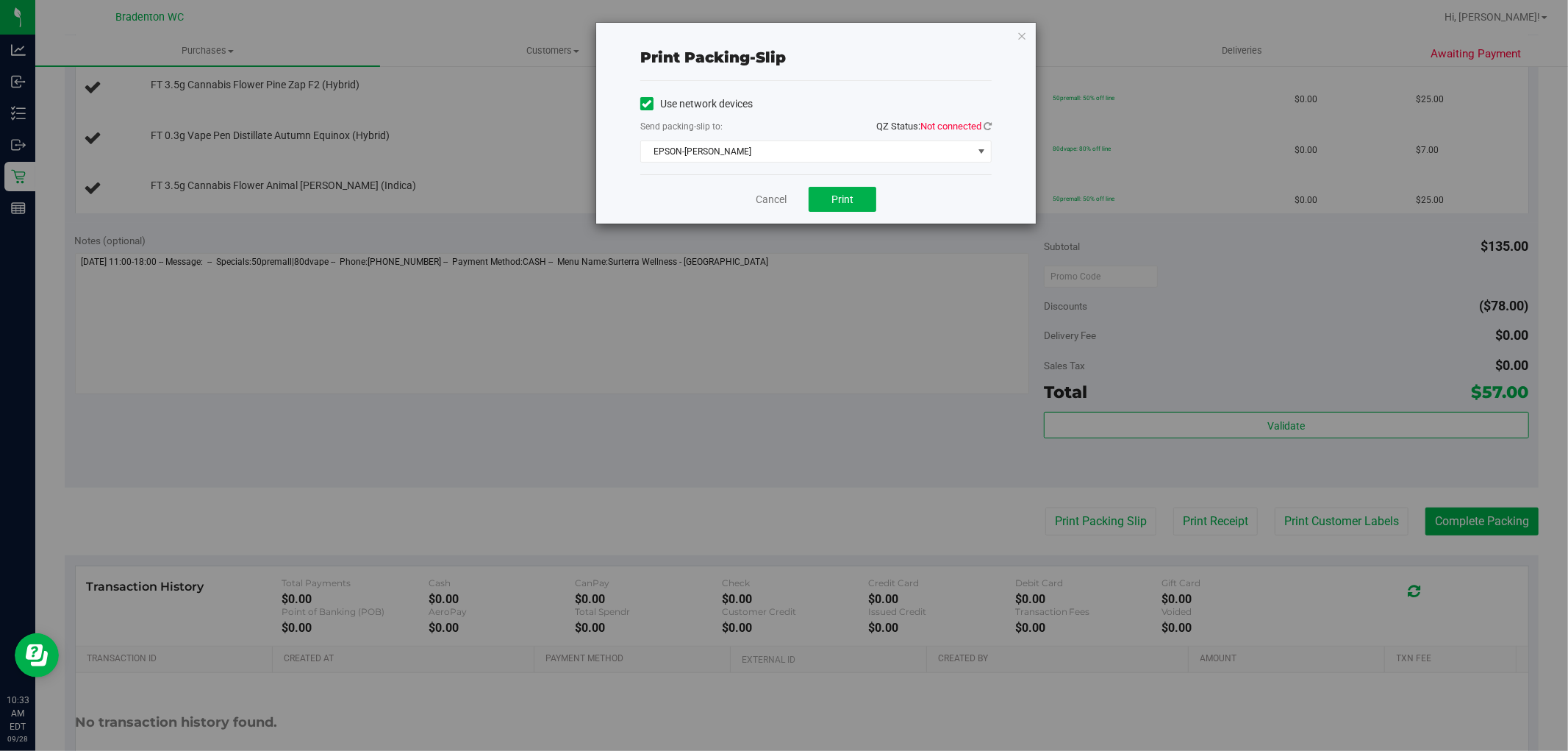
click at [978, 124] on span "Not connected" at bounding box center [950, 126] width 61 height 11
click at [988, 127] on icon at bounding box center [987, 126] width 8 height 9
click at [968, 147] on span "EPSON-[PERSON_NAME]" at bounding box center [807, 151] width 331 height 20
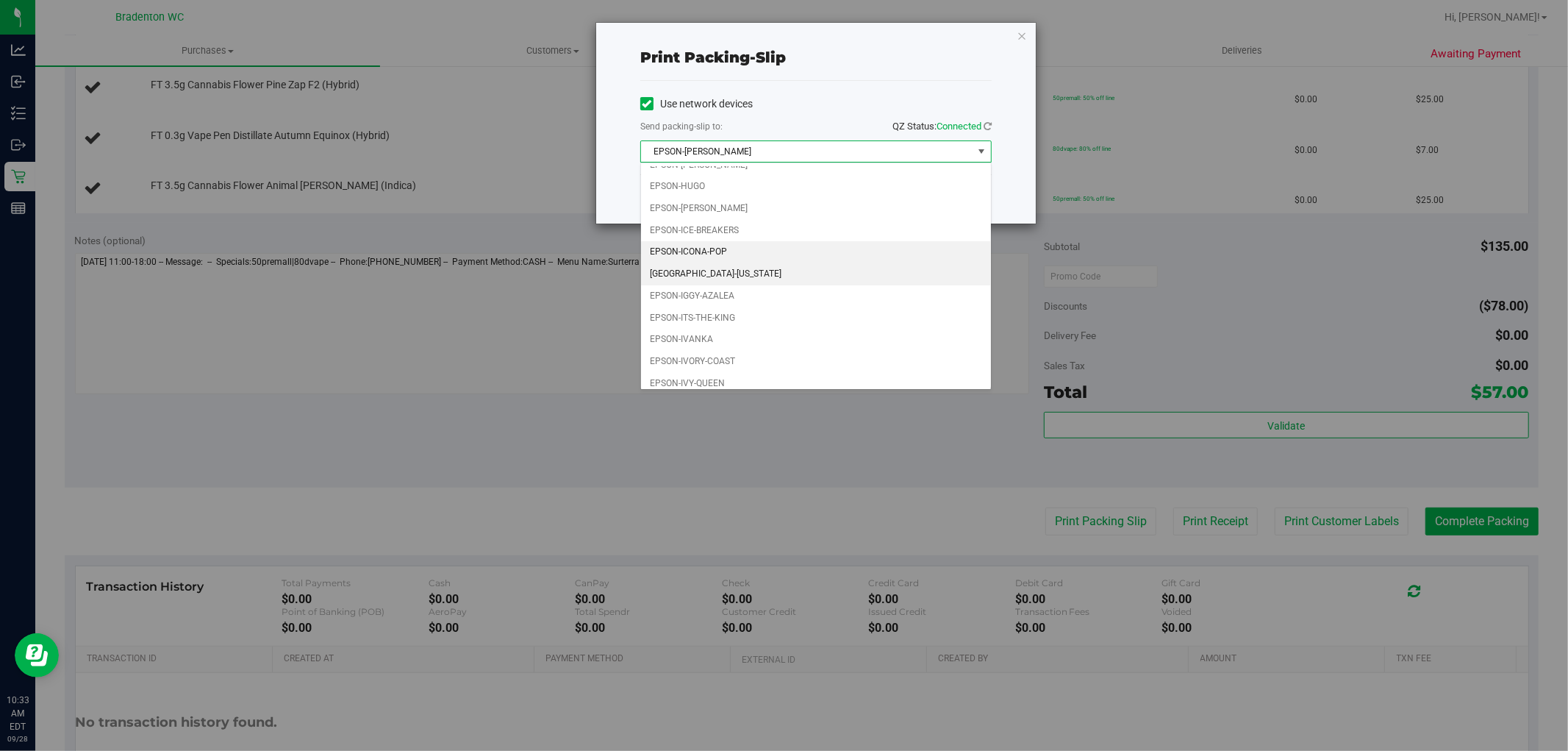
scroll to position [43, 0]
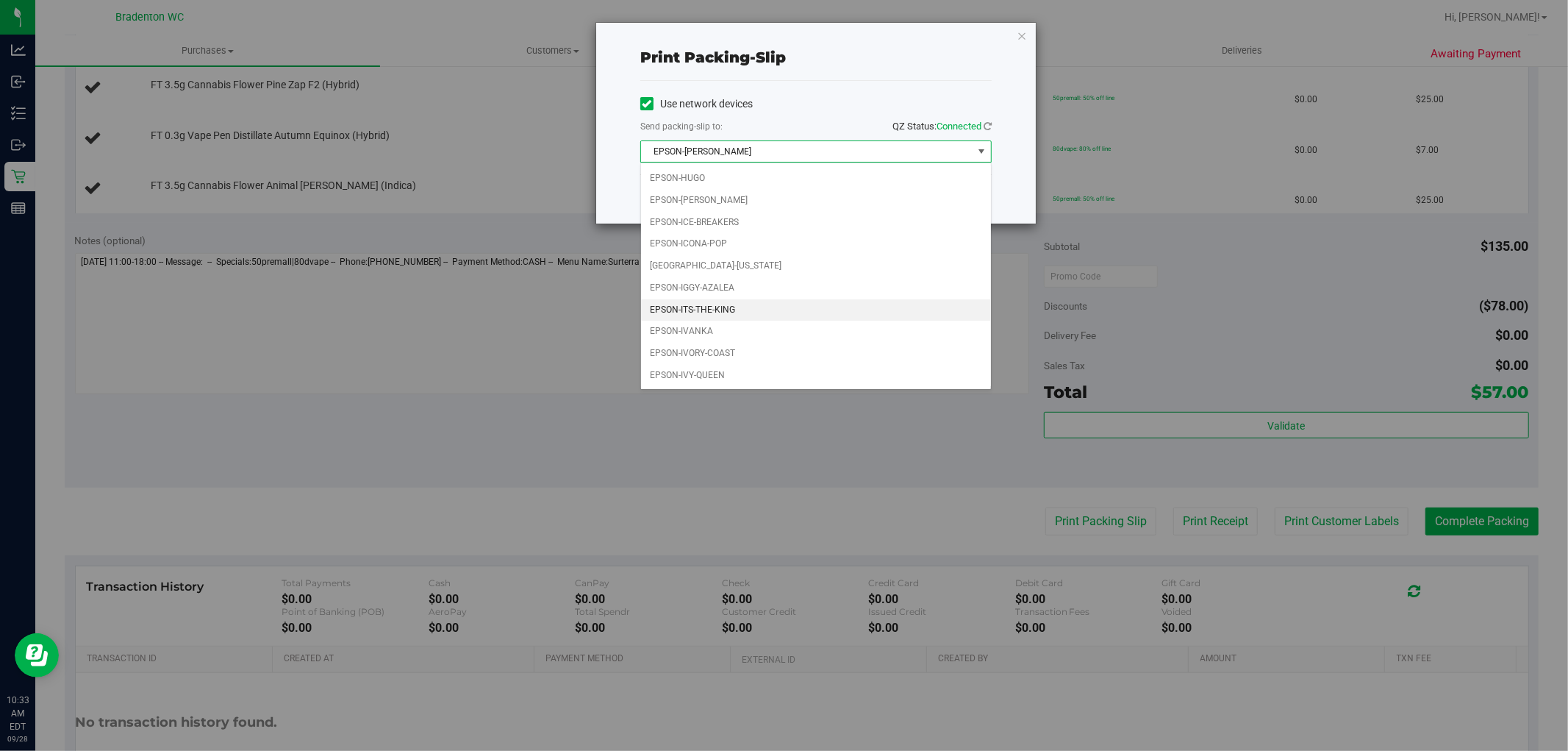
click at [725, 305] on li "EPSON-ITS-THE-KING" at bounding box center [816, 311] width 350 height 22
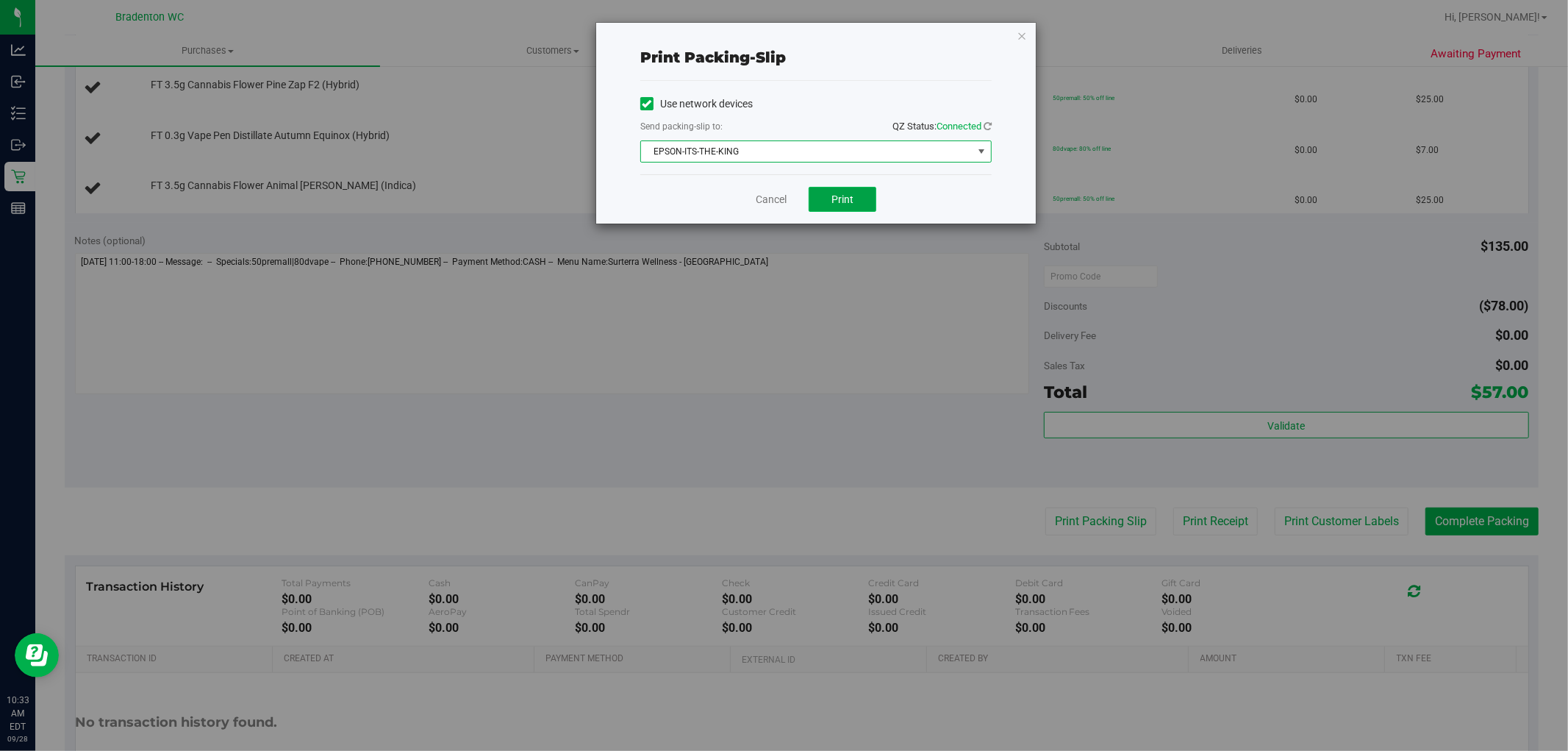
click at [843, 196] on span "Print" at bounding box center [842, 199] width 22 height 12
click at [1023, 37] on icon "button" at bounding box center [1021, 35] width 10 height 18
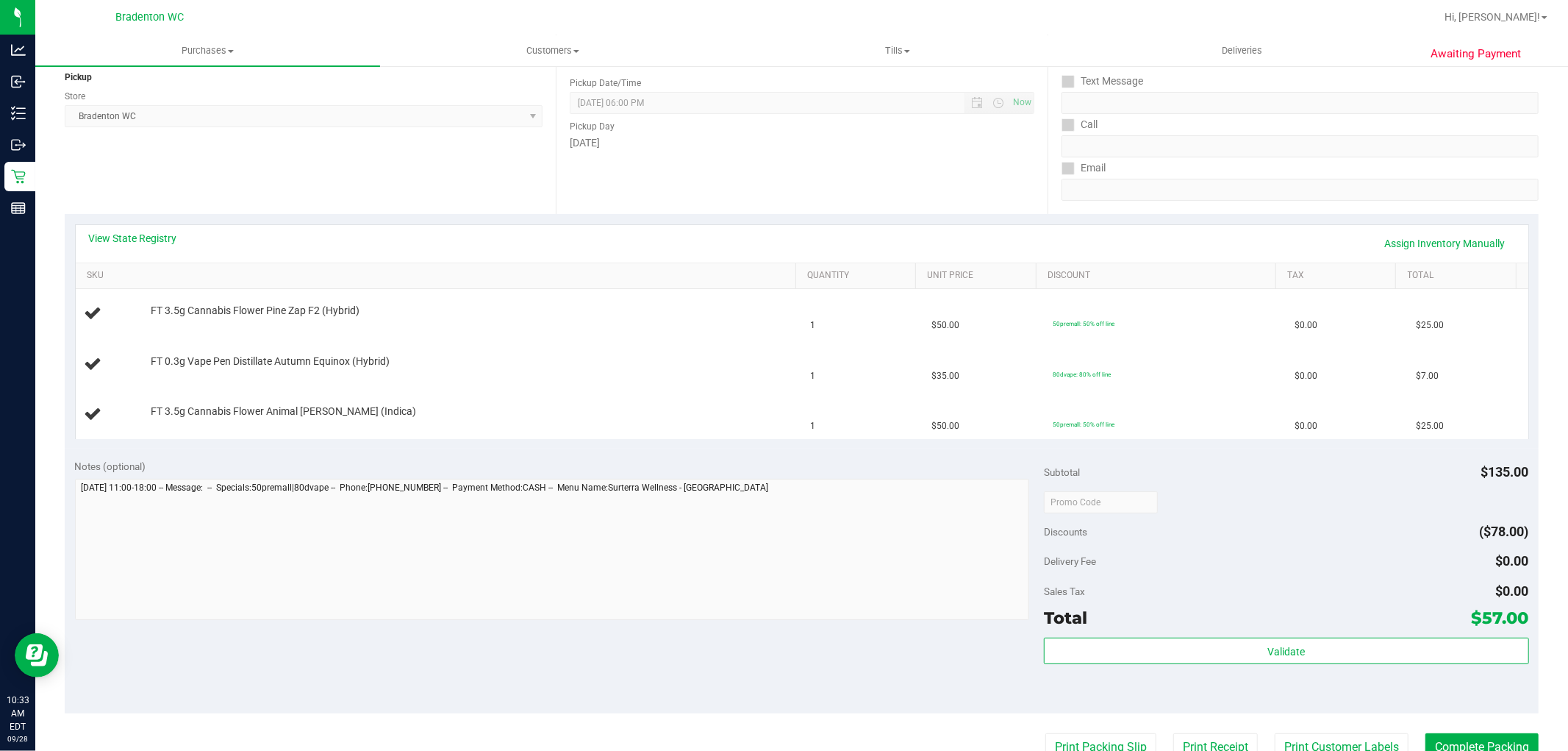
scroll to position [163, 0]
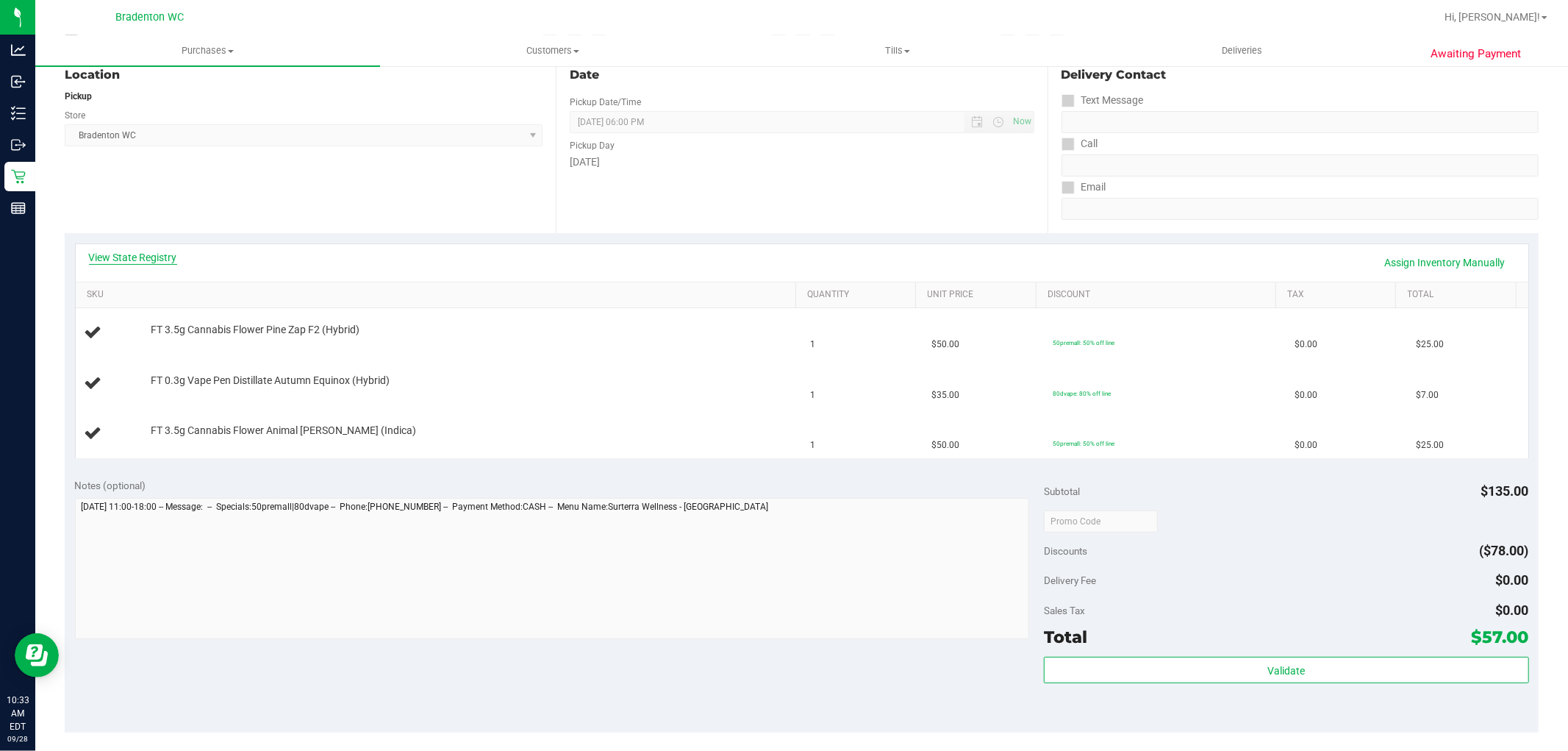
click at [149, 255] on link "View State Registry" at bounding box center [132, 257] width 88 height 15
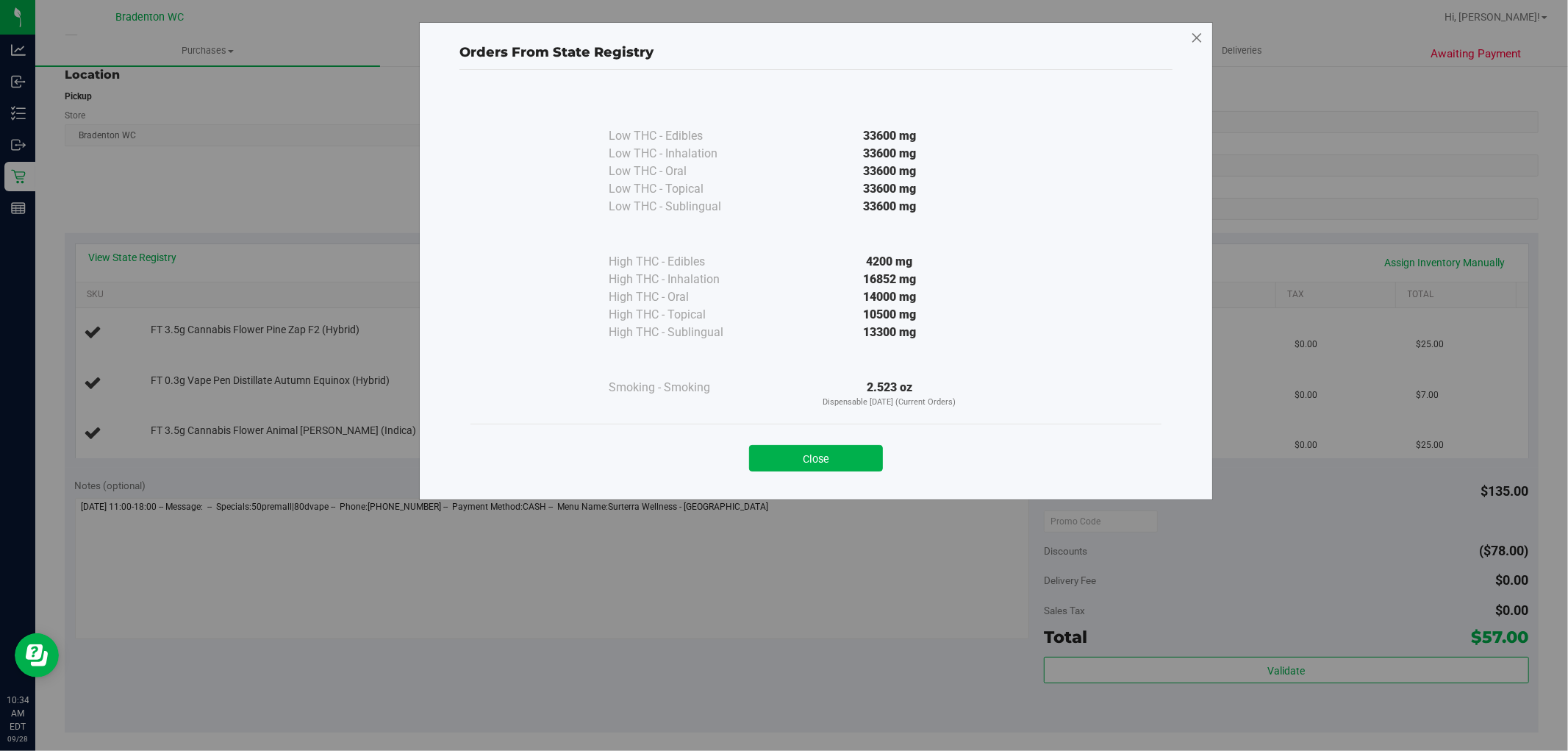
click at [1195, 35] on icon at bounding box center [1196, 38] width 13 height 23
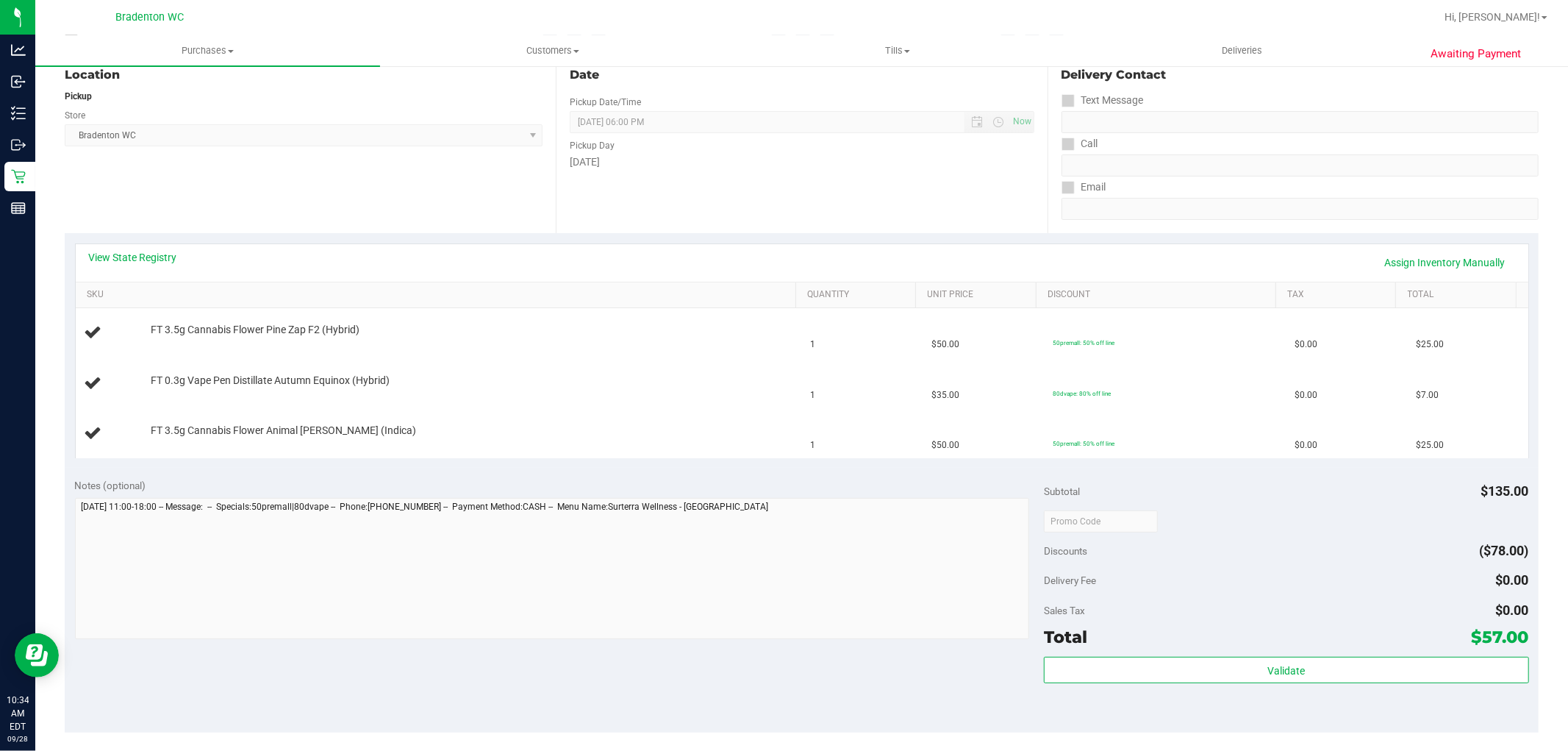
scroll to position [0, 0]
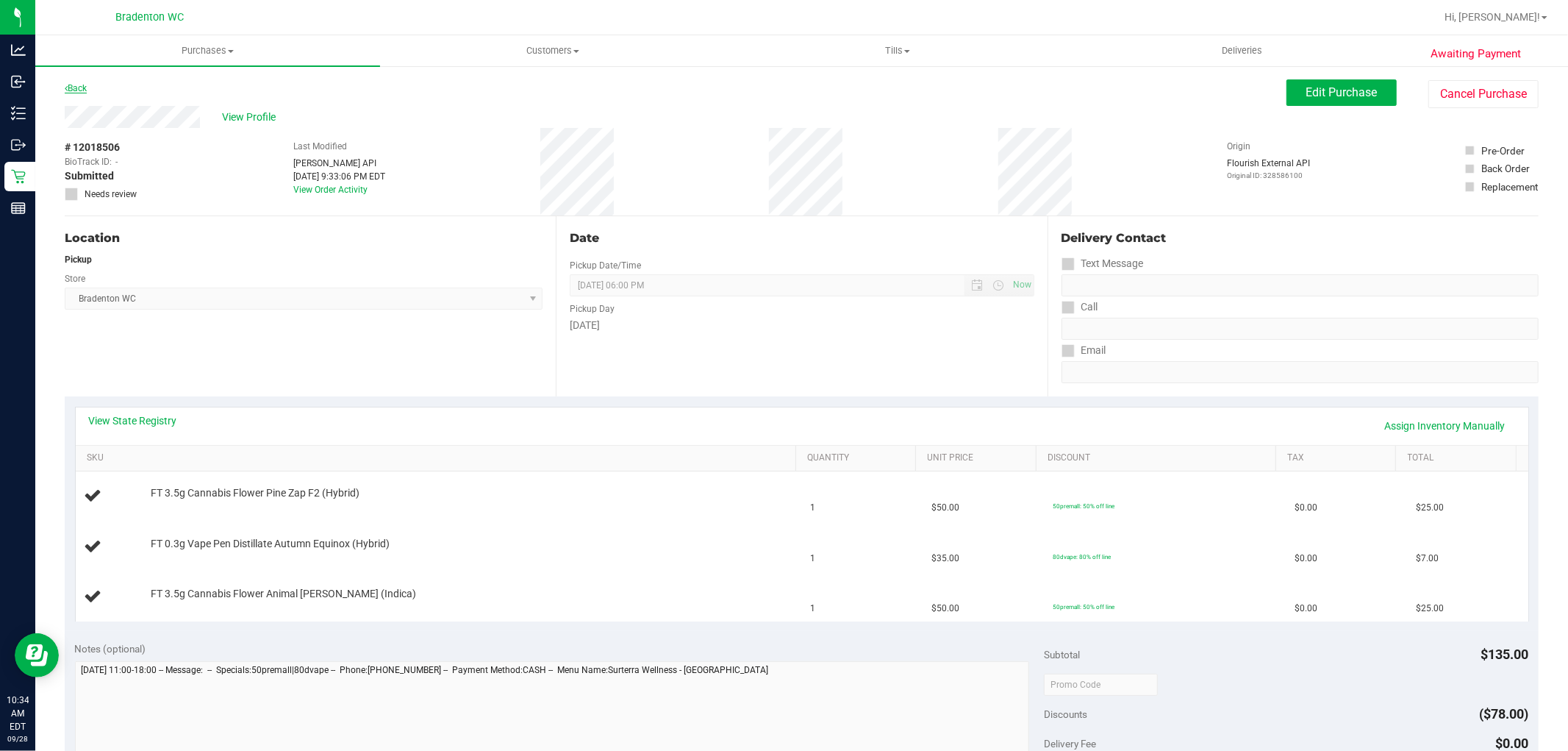
click at [74, 85] on link "Back" at bounding box center [75, 88] width 22 height 10
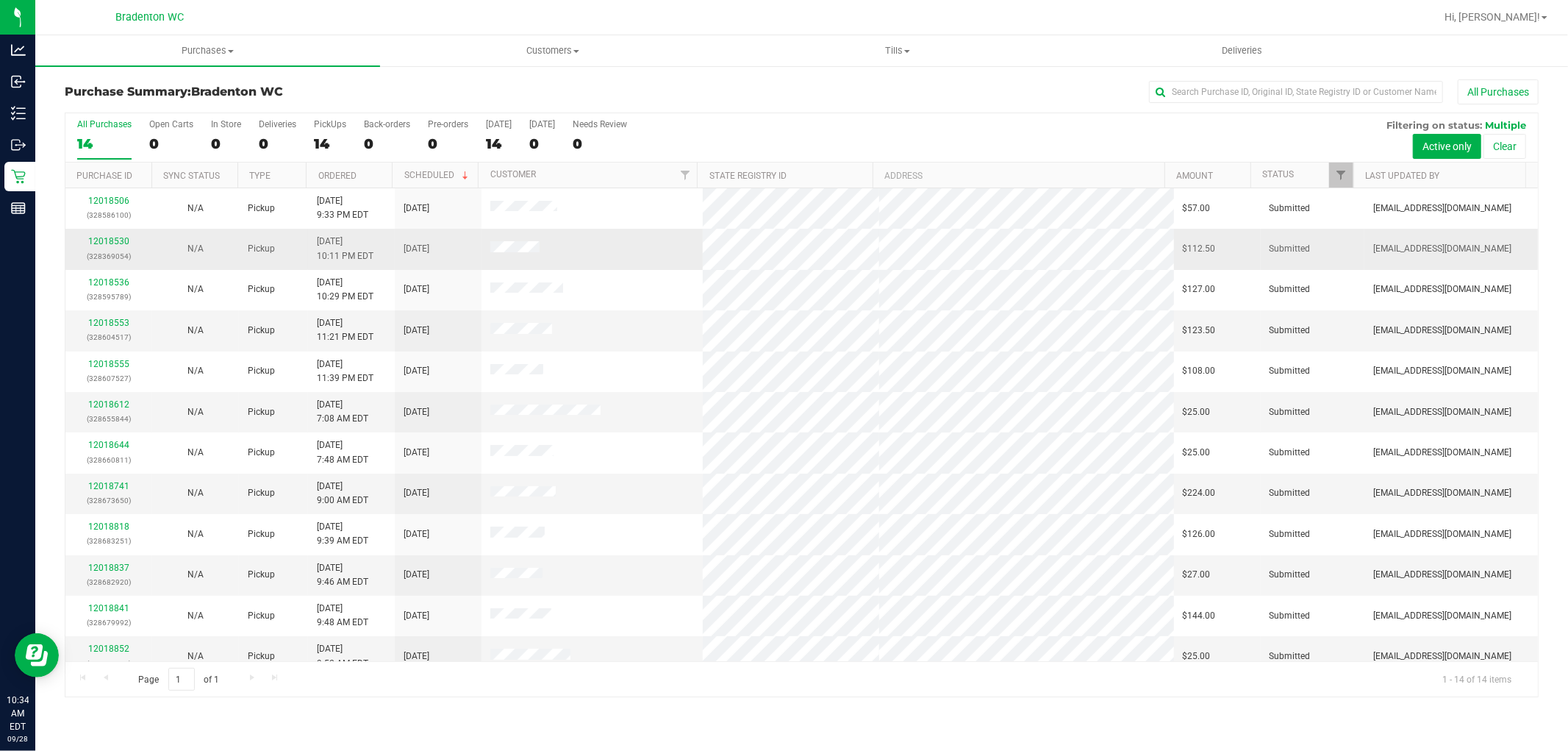
click at [106, 234] on div "12018530 (328369054)" at bounding box center [108, 248] width 69 height 28
click at [107, 237] on link "12018530" at bounding box center [108, 240] width 41 height 10
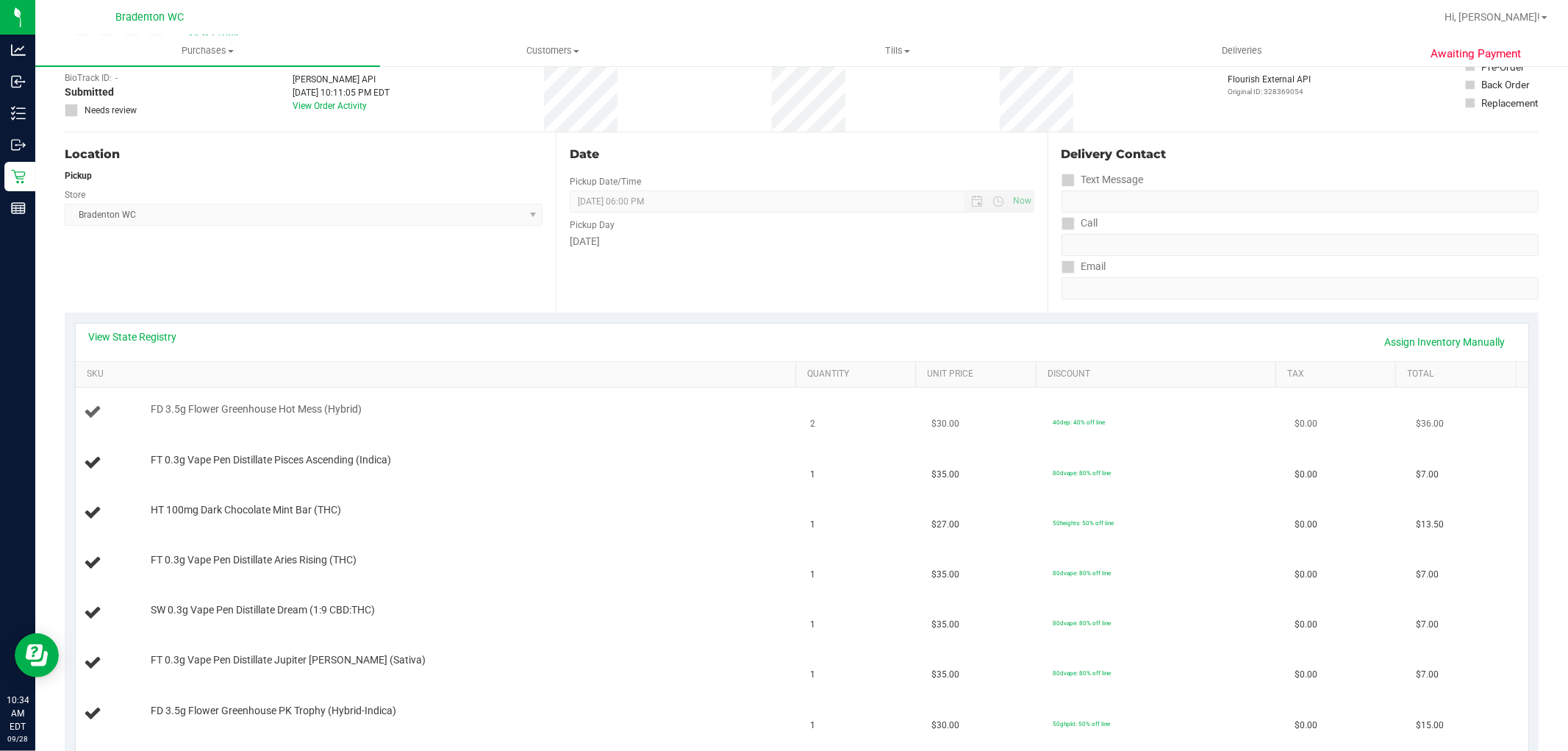
scroll to position [163, 0]
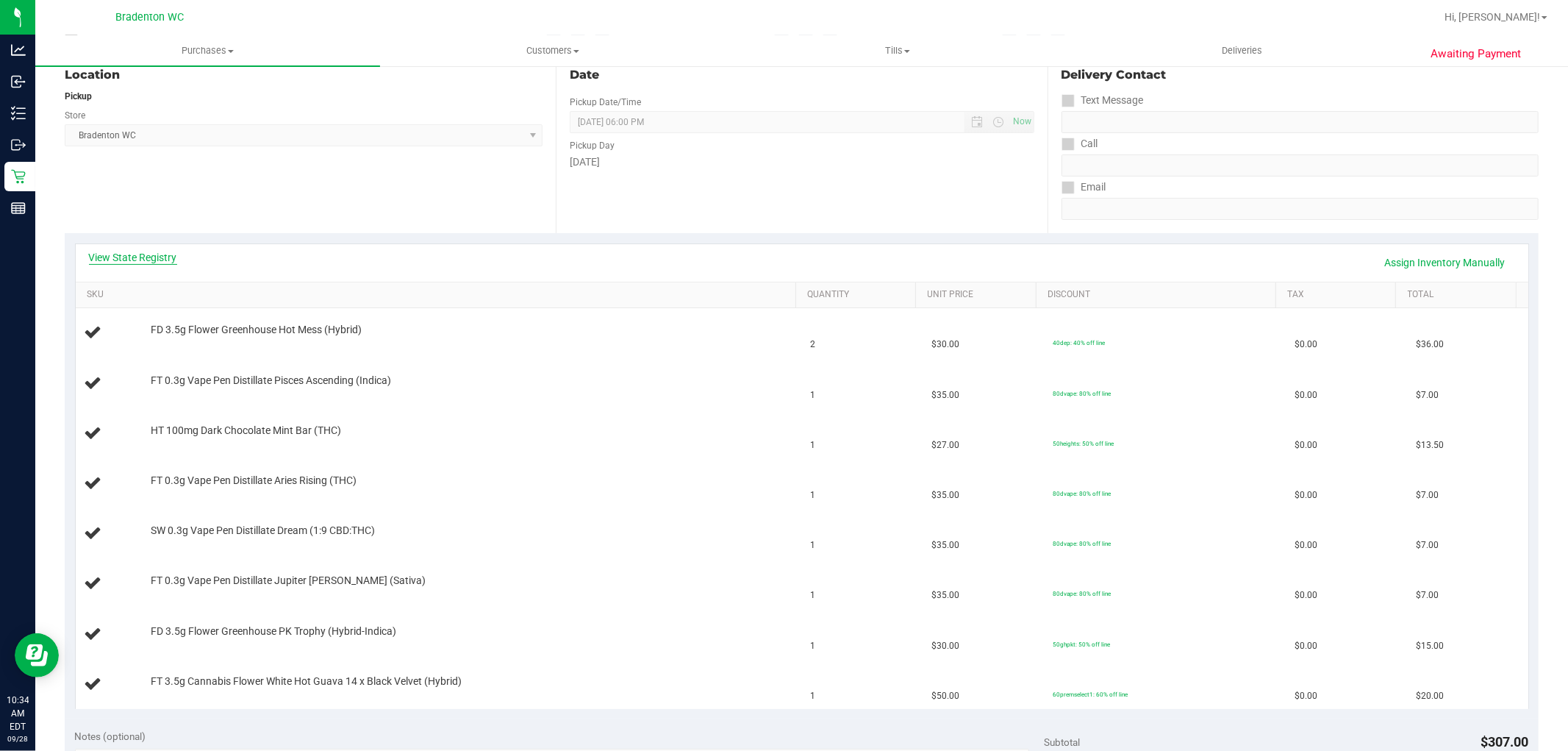
click at [130, 255] on link "View State Registry" at bounding box center [132, 257] width 88 height 15
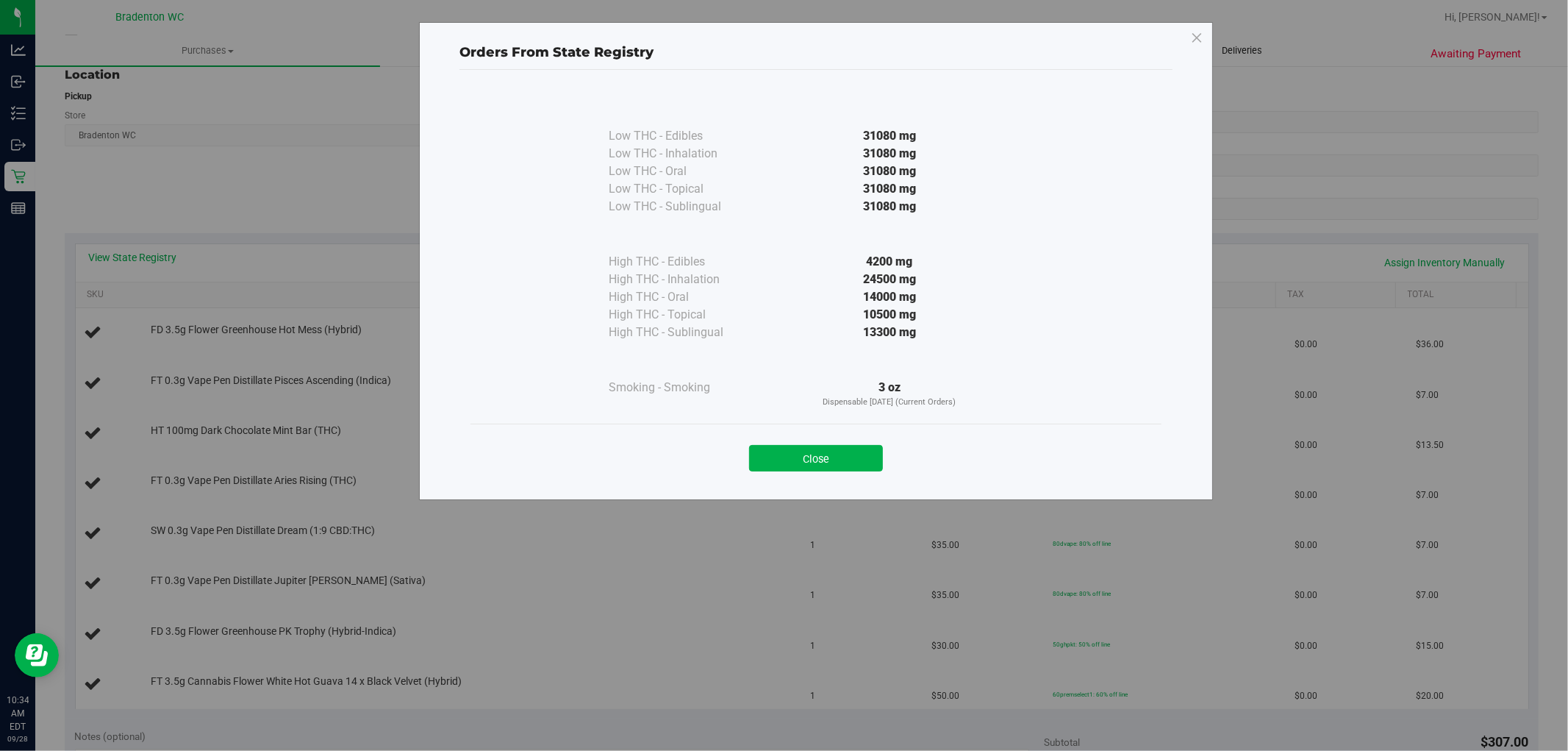
click at [1196, 40] on icon at bounding box center [1196, 38] width 13 height 23
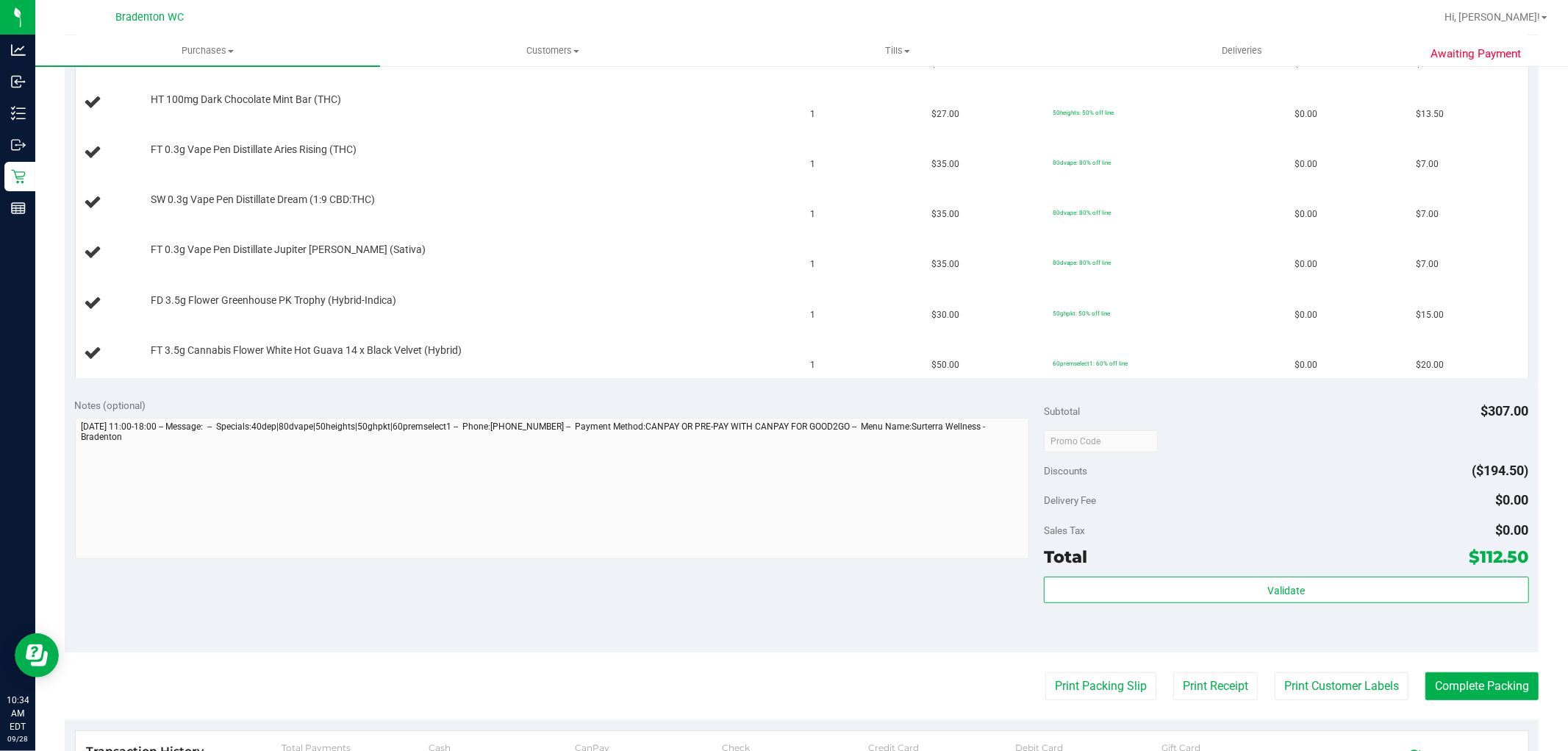
scroll to position [653, 0]
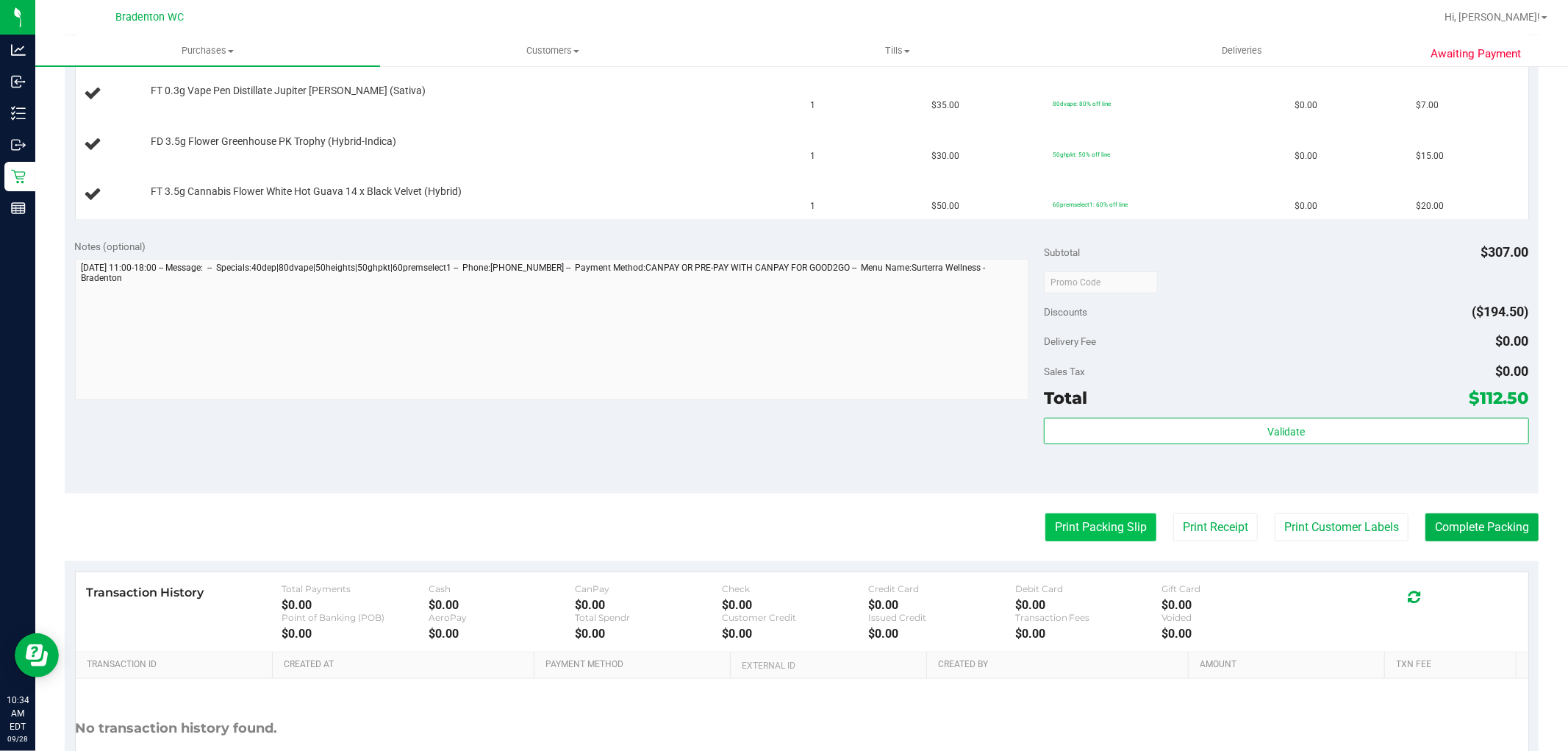
click at [1108, 524] on button "Print Packing Slip" at bounding box center [1101, 528] width 111 height 28
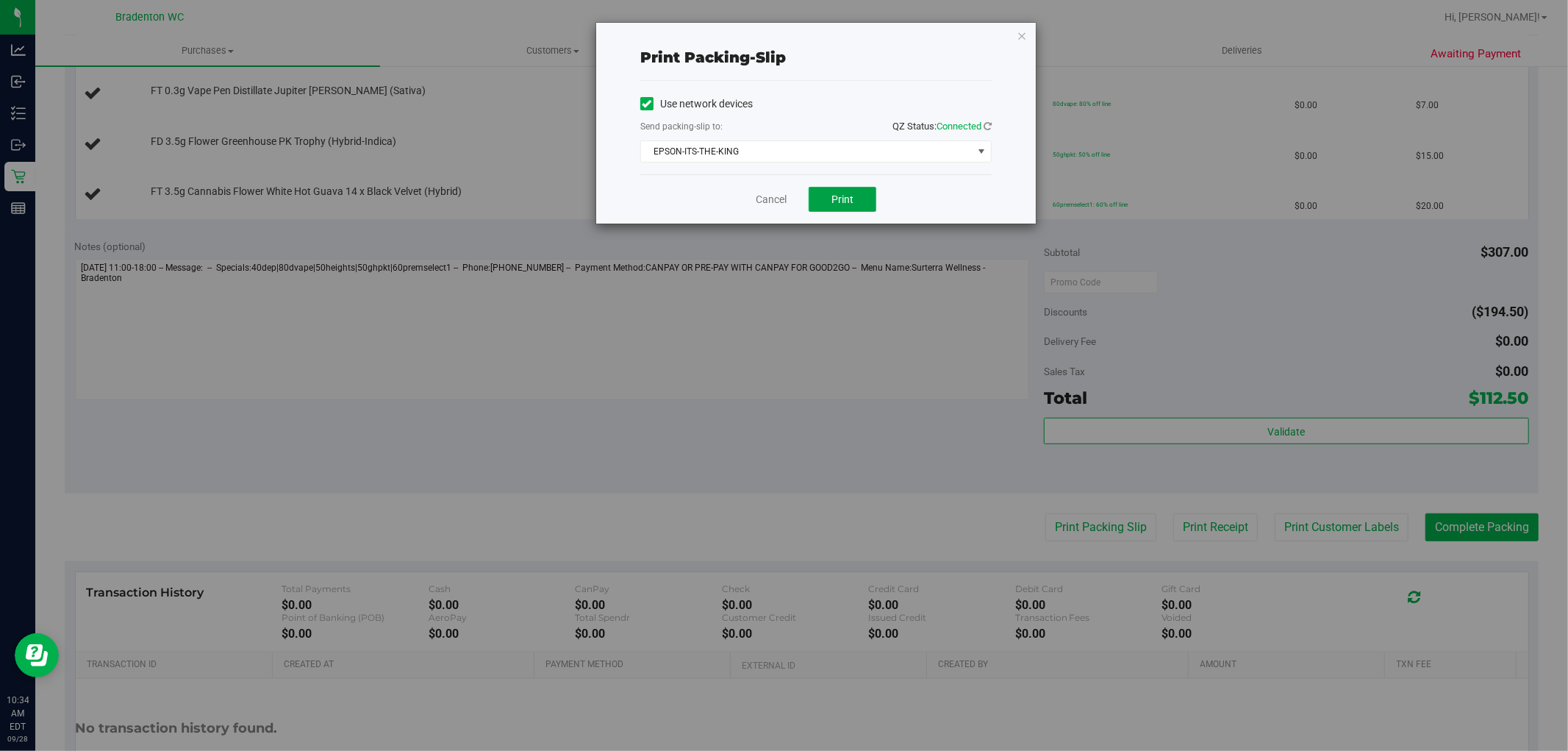
click at [851, 199] on span "Print" at bounding box center [842, 199] width 22 height 12
click at [1022, 34] on icon "button" at bounding box center [1021, 35] width 10 height 18
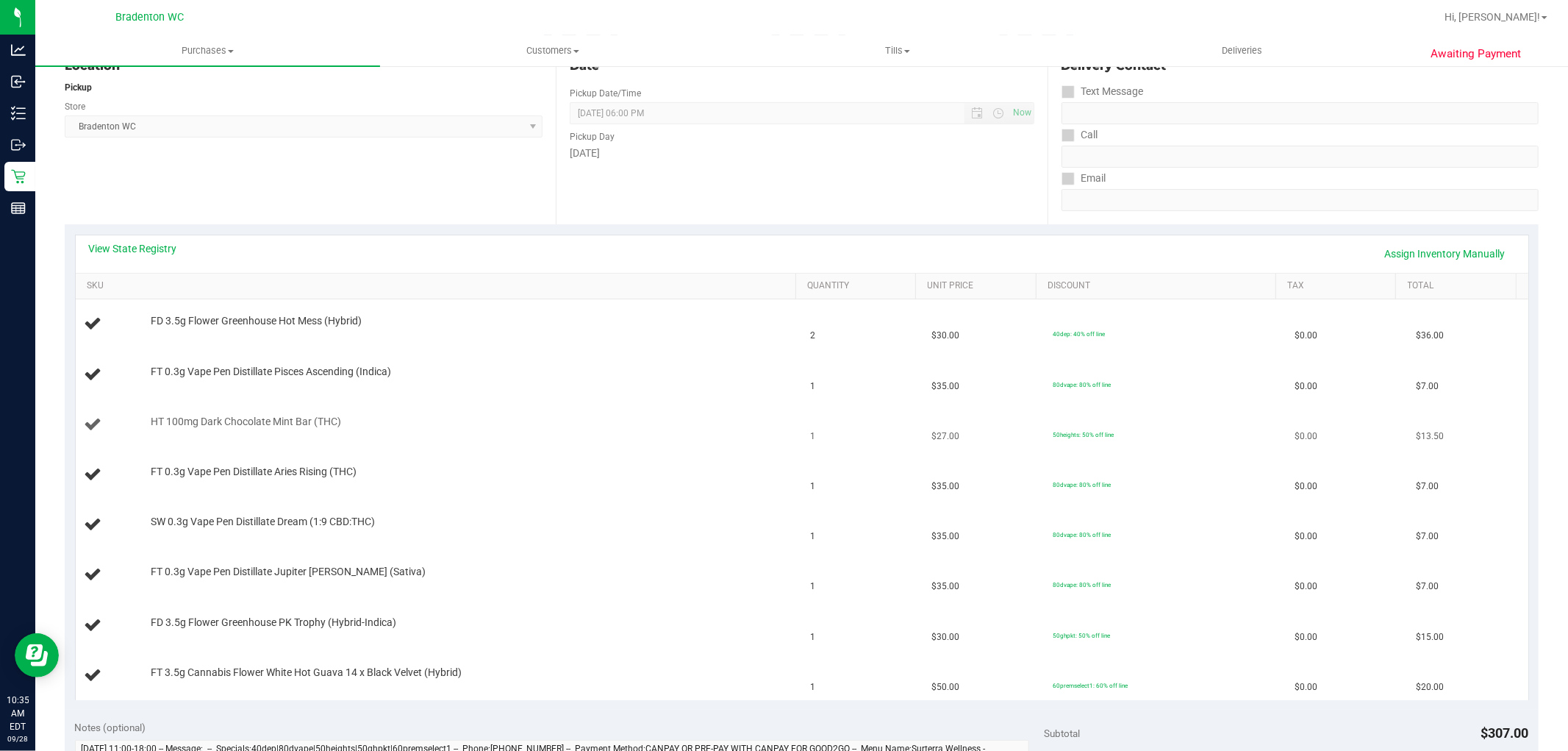
scroll to position [245, 0]
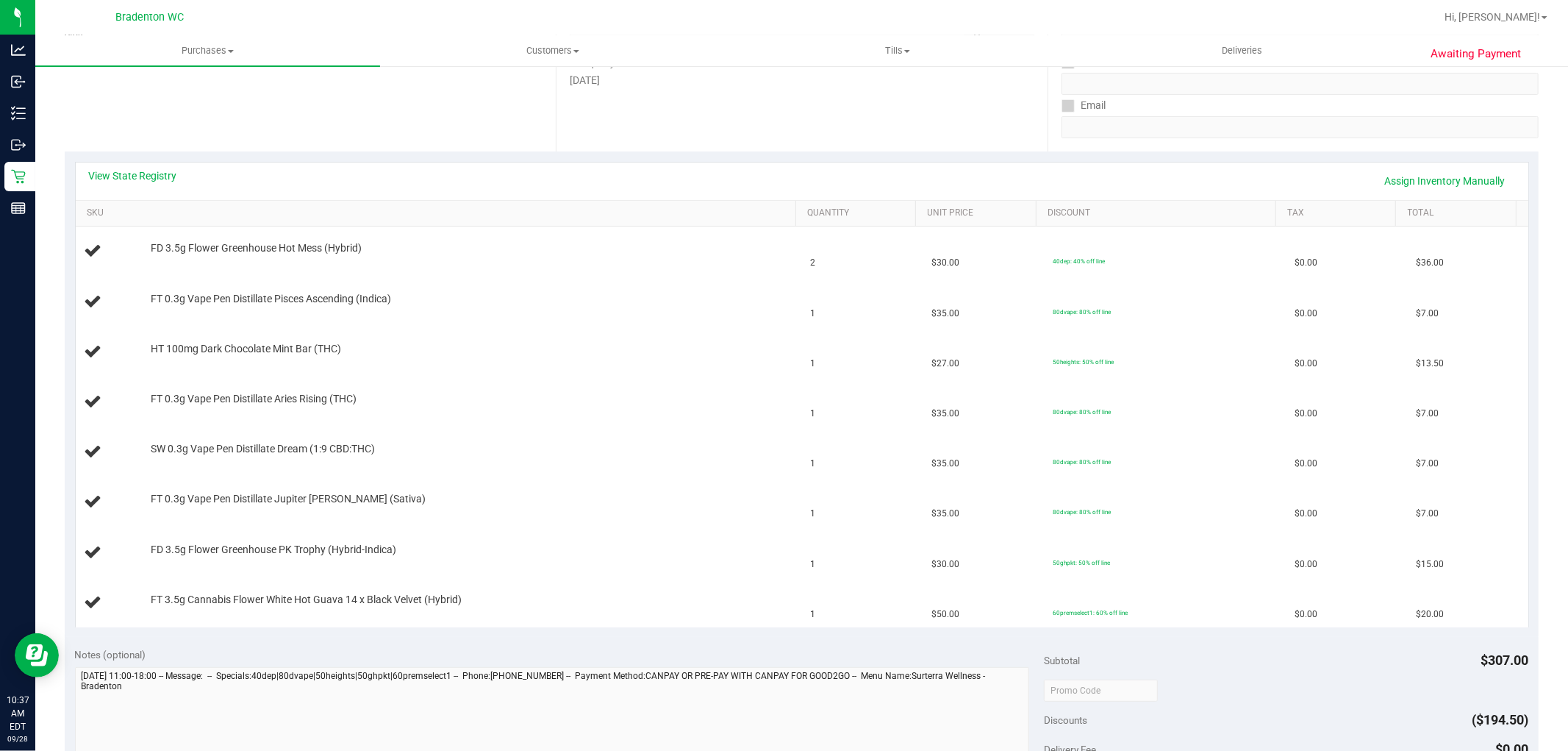
click at [35, 118] on div "Awaiting Payment Back Edit Purchase Cancel Purchase View Profile # 12018530 Bio…" at bounding box center [801, 546] width 1532 height 1454
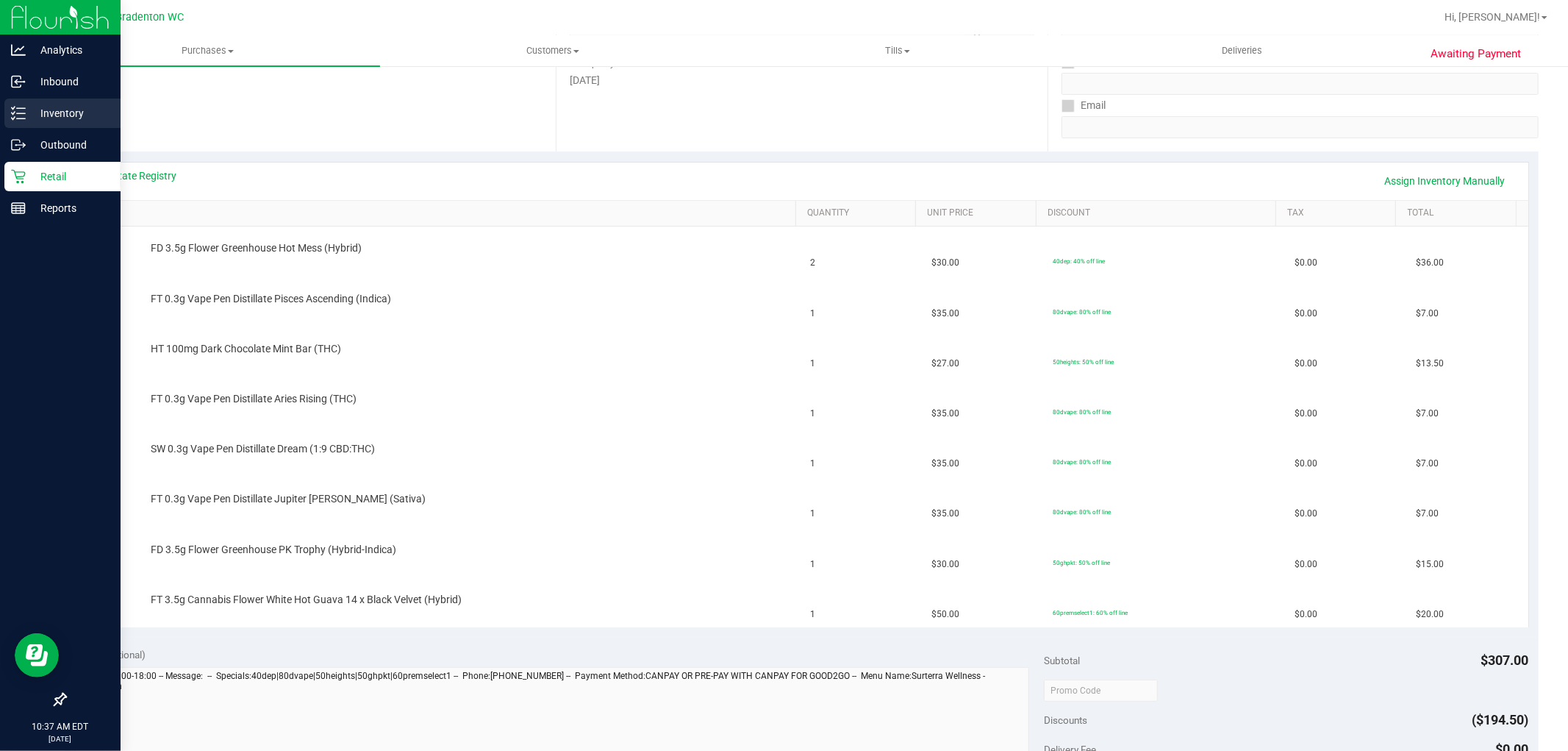
click at [23, 118] on line at bounding box center [21, 118] width 8 height 0
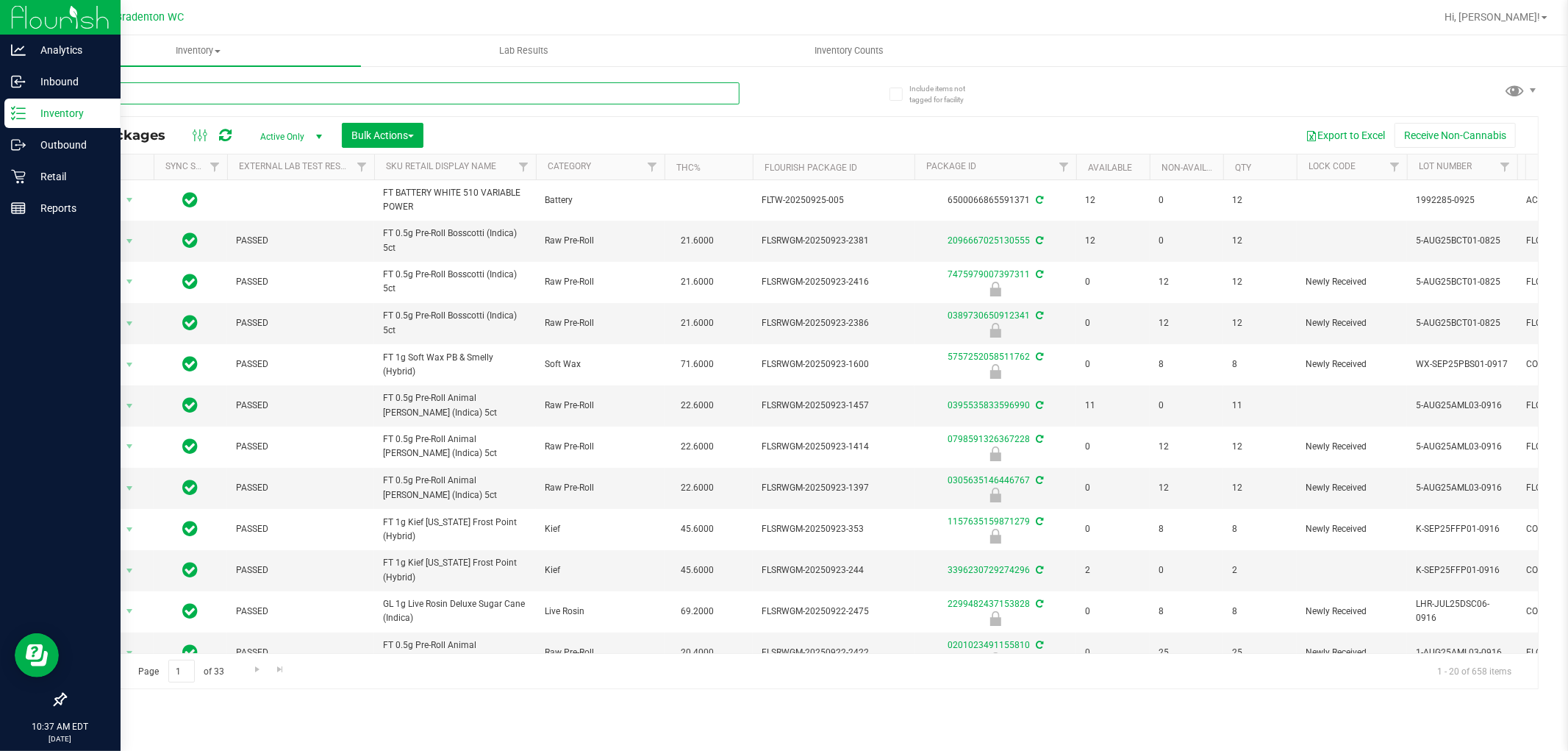
click at [471, 94] on input "text" at bounding box center [401, 93] width 674 height 22
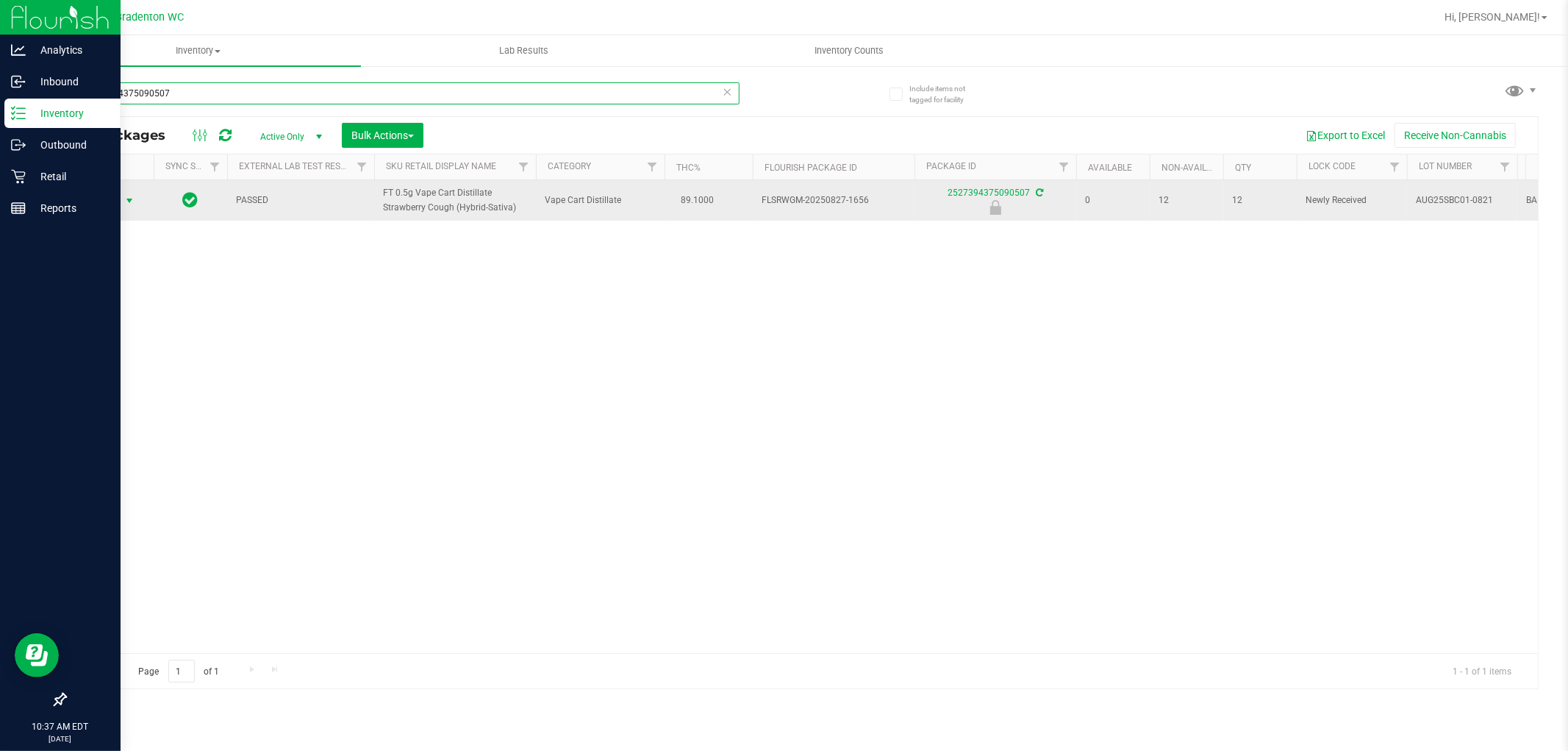
type input "2527394375090507"
click at [98, 203] on span "Action" at bounding box center [100, 201] width 40 height 20
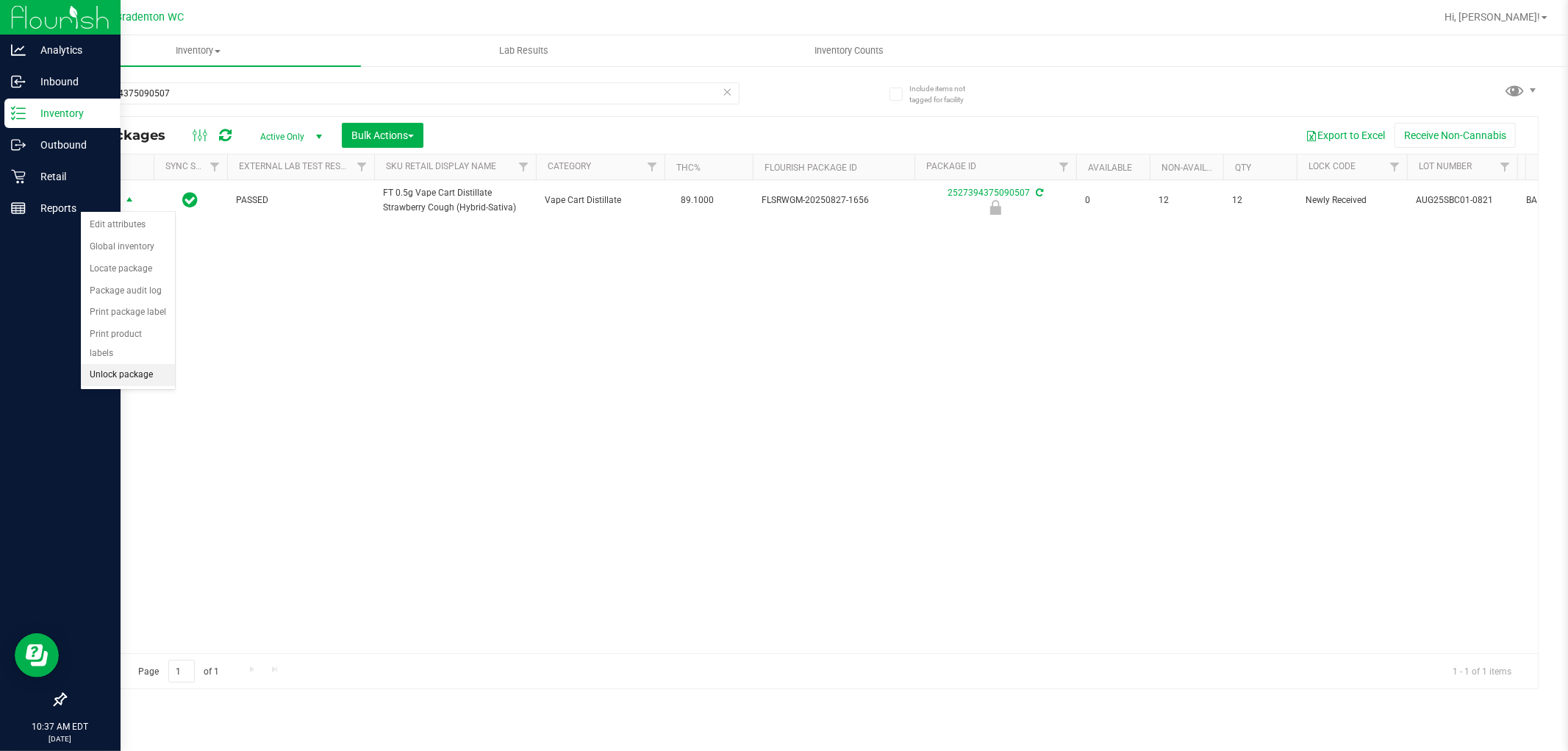
click at [138, 377] on li "Unlock package" at bounding box center [128, 375] width 94 height 22
